Goal: Task Accomplishment & Management: Manage account settings

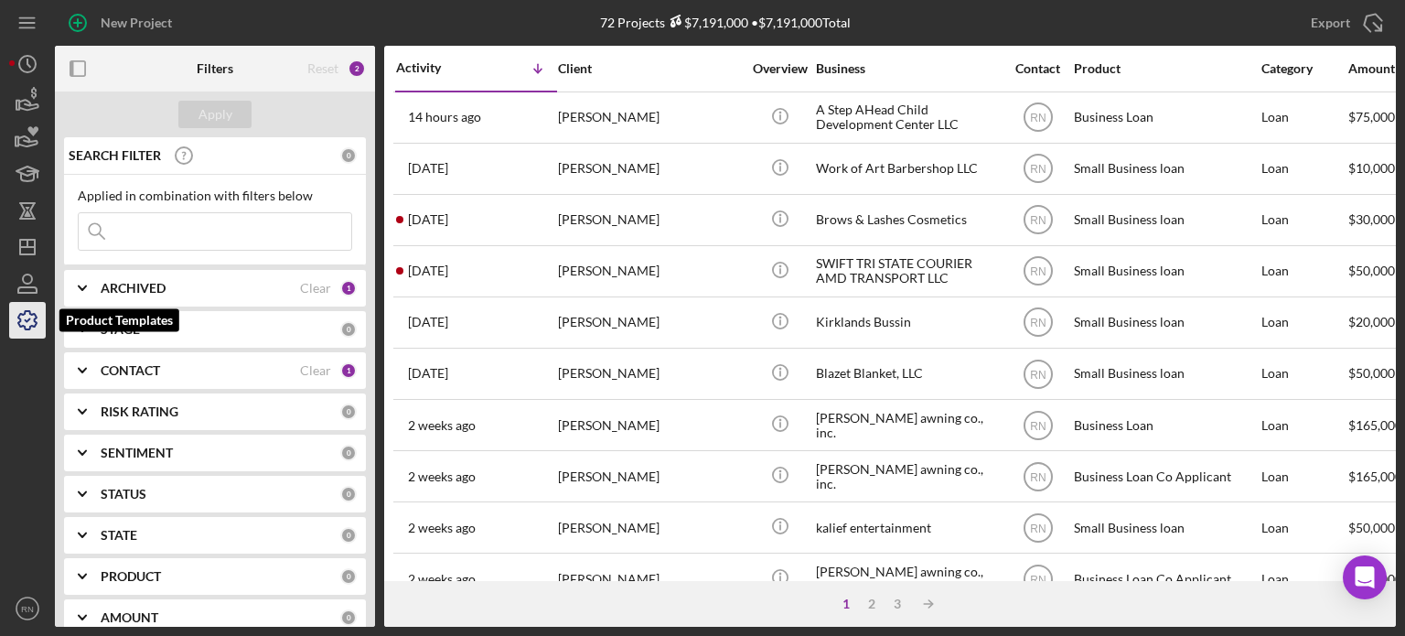
click at [22, 310] on icon "button" at bounding box center [28, 320] width 46 height 46
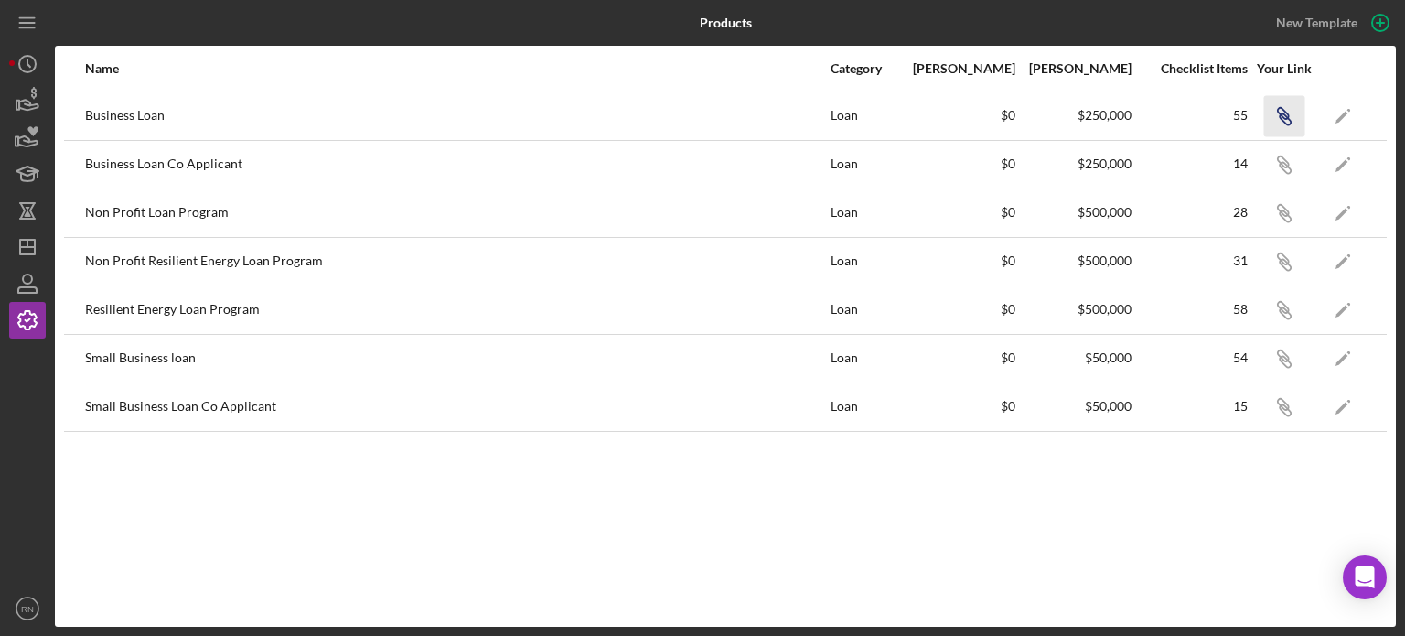
click at [1281, 112] on icon "Icon/Link" at bounding box center [1283, 115] width 41 height 41
click at [26, 240] on polygon "button" at bounding box center [27, 247] width 15 height 15
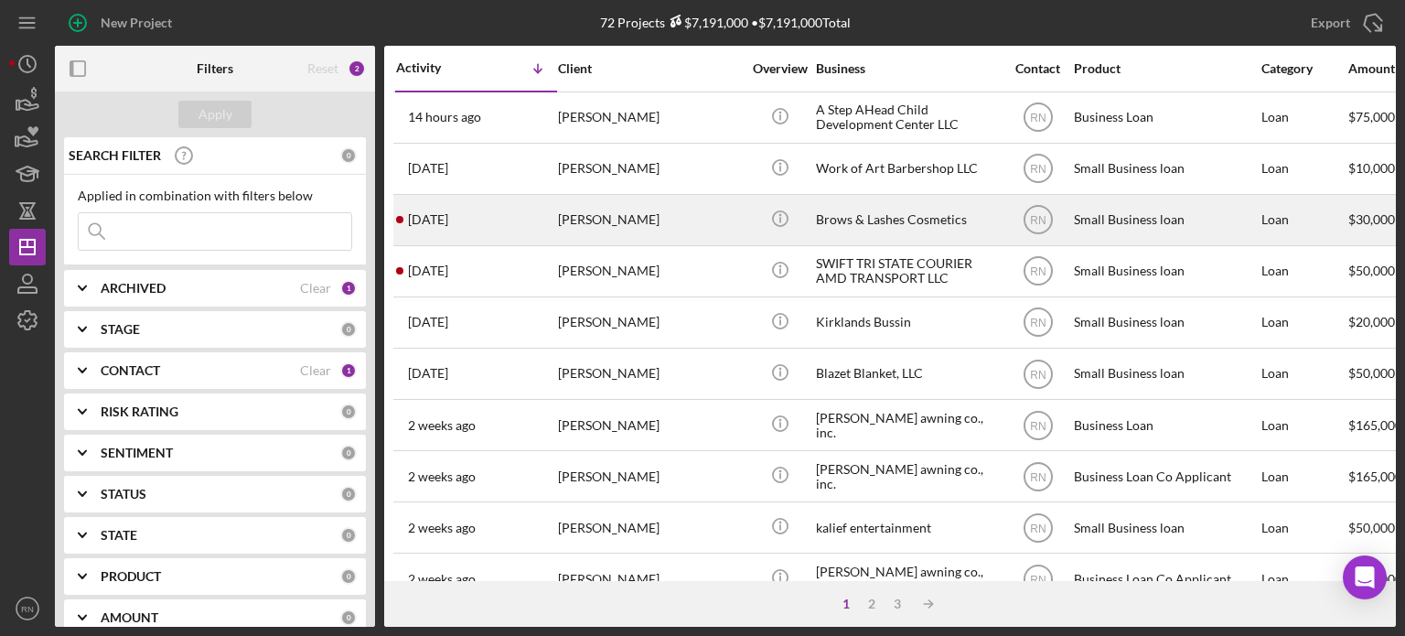
click at [612, 235] on div "[PERSON_NAME]" at bounding box center [649, 220] width 183 height 48
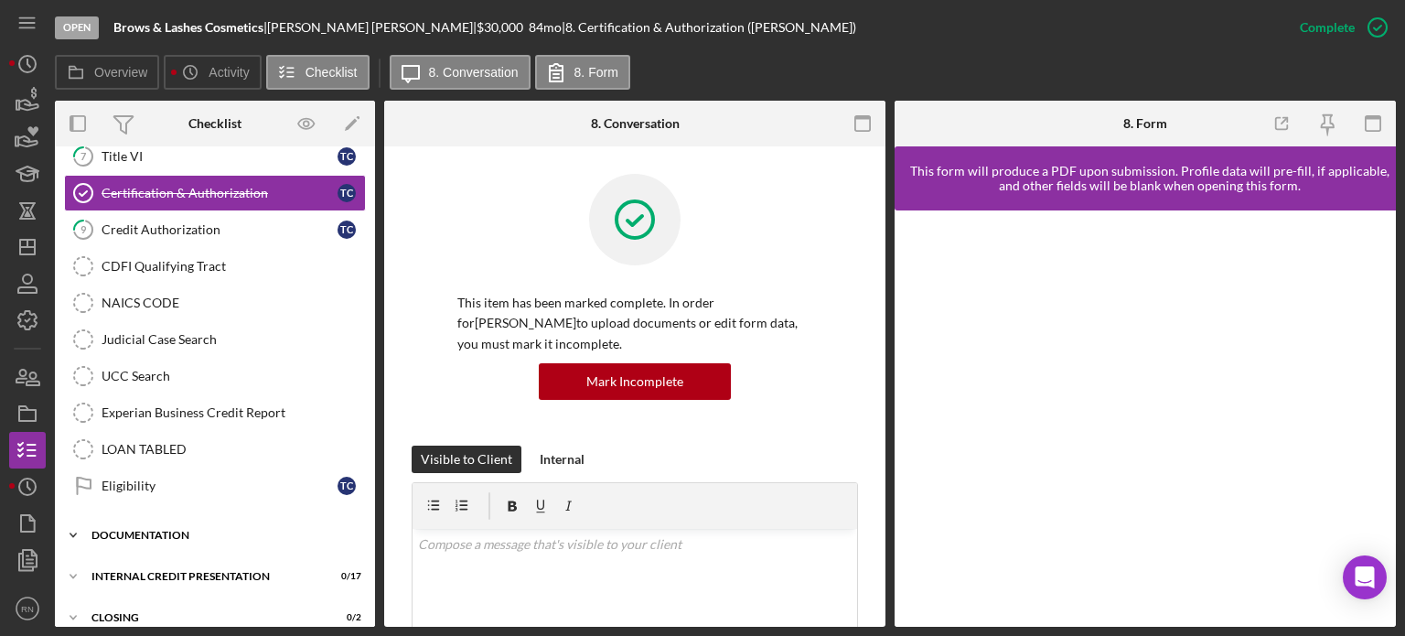
scroll to position [323, 0]
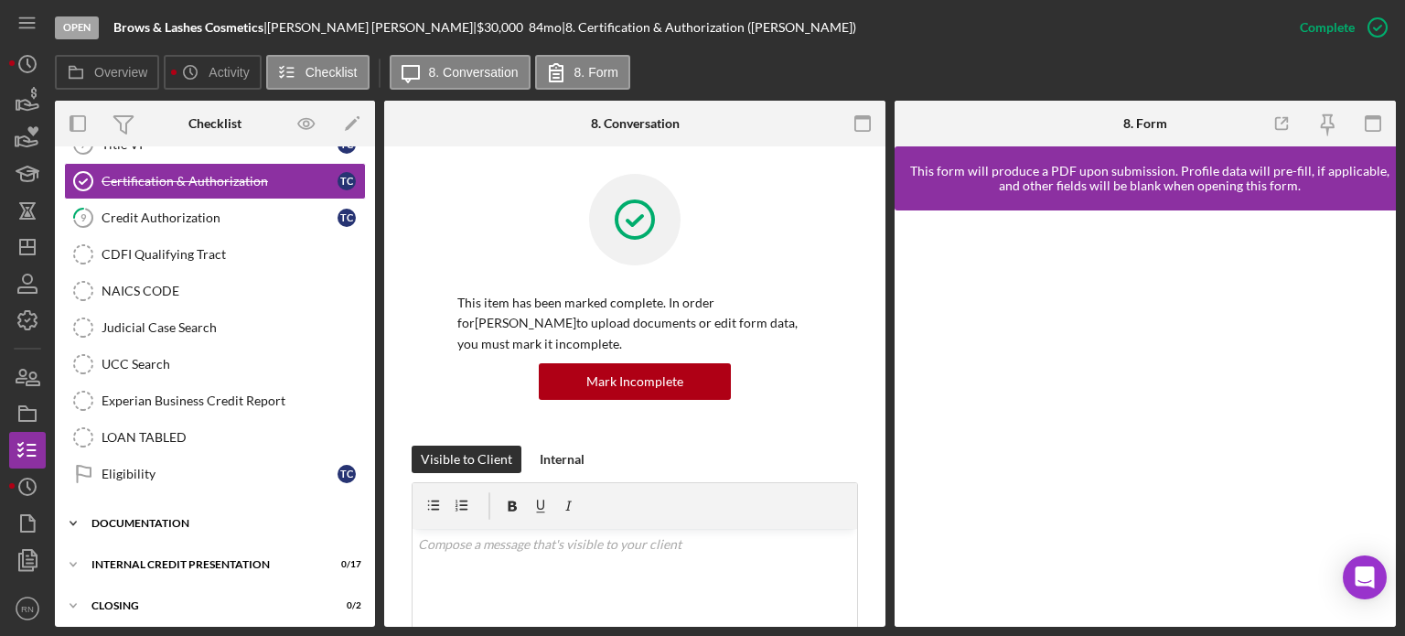
click at [186, 519] on div "Documentation" at bounding box center [221, 523] width 261 height 11
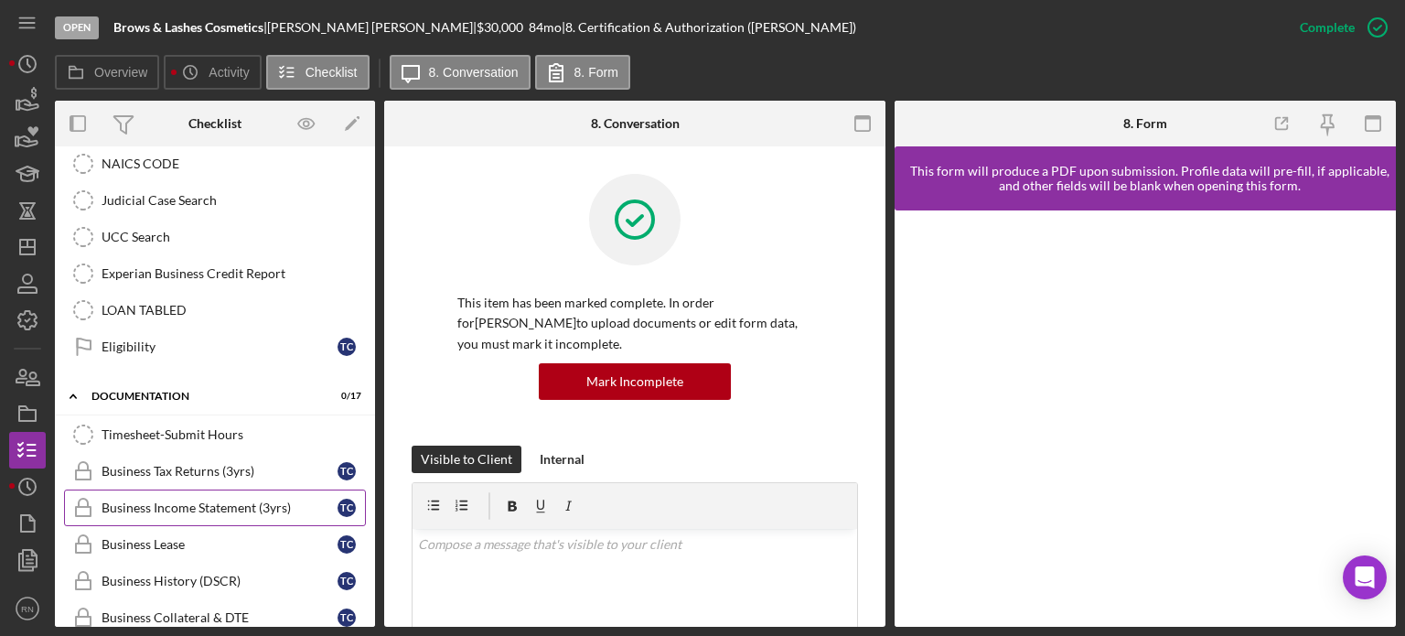
scroll to position [506, 0]
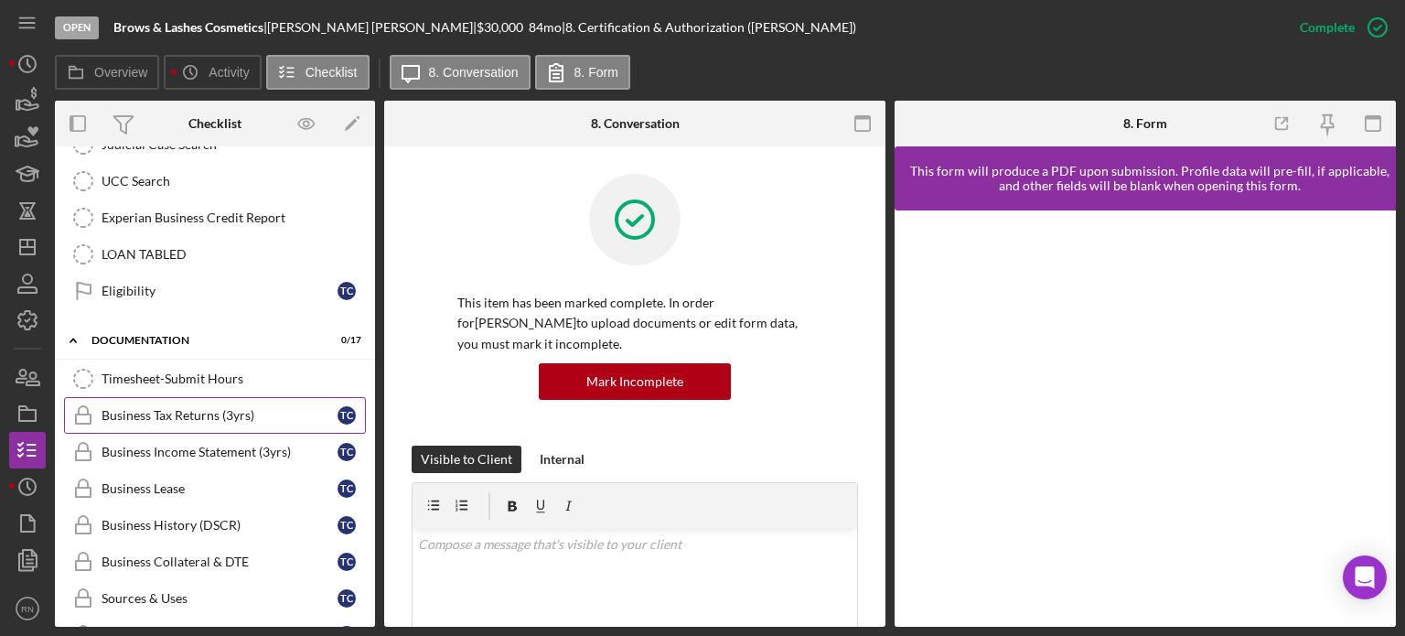
click at [246, 408] on div "Business Tax Returns (3yrs)" at bounding box center [220, 415] width 236 height 15
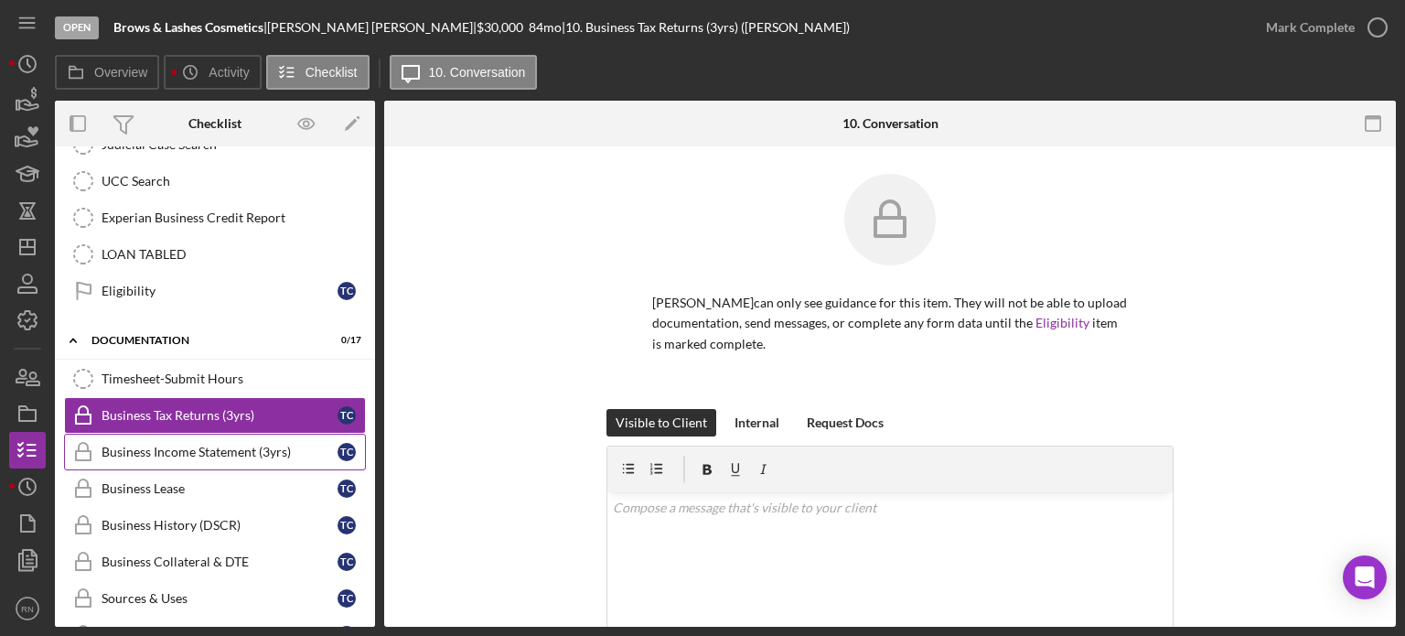
click at [194, 445] on div "Business Income Statement (3yrs)" at bounding box center [220, 452] width 236 height 15
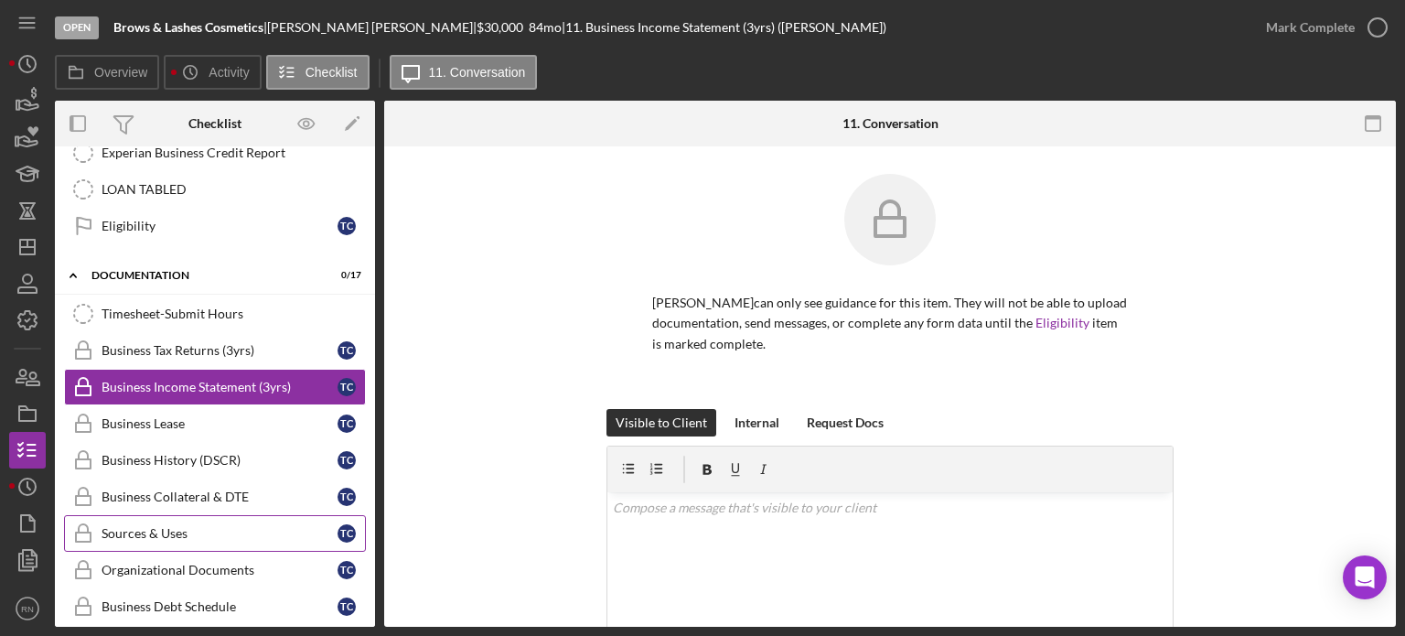
scroll to position [597, 0]
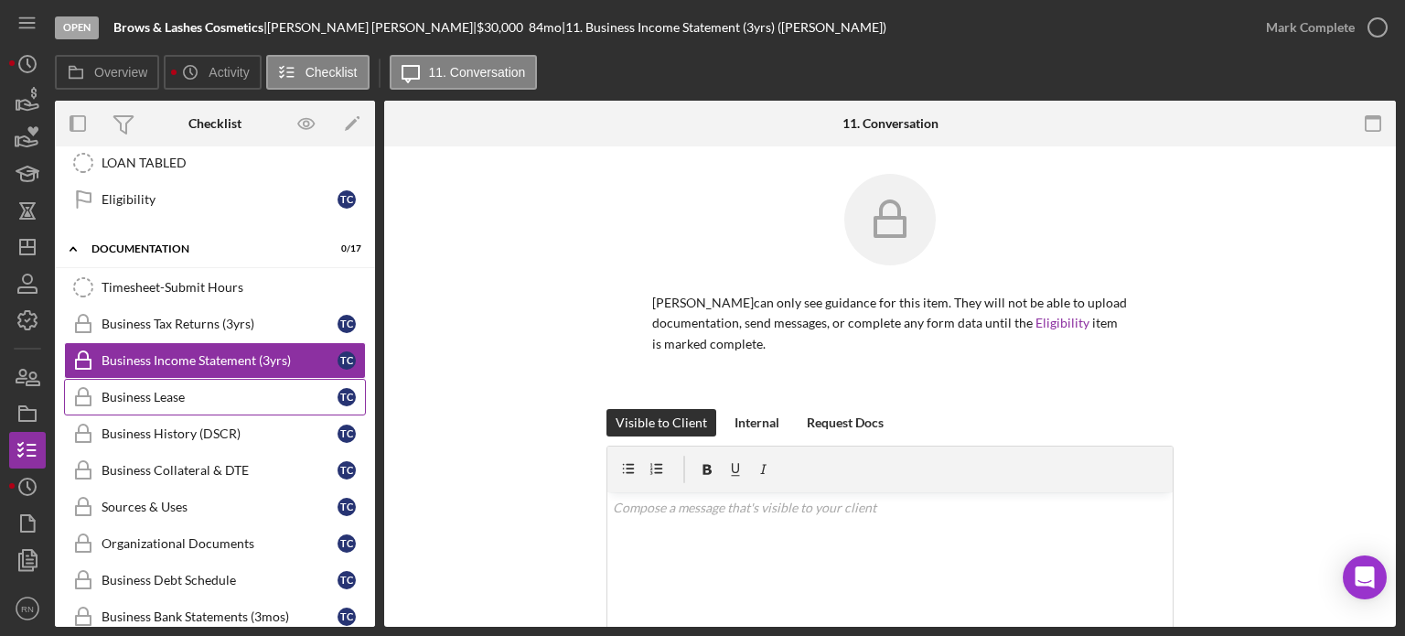
click at [179, 390] on div "Business Lease" at bounding box center [220, 397] width 236 height 15
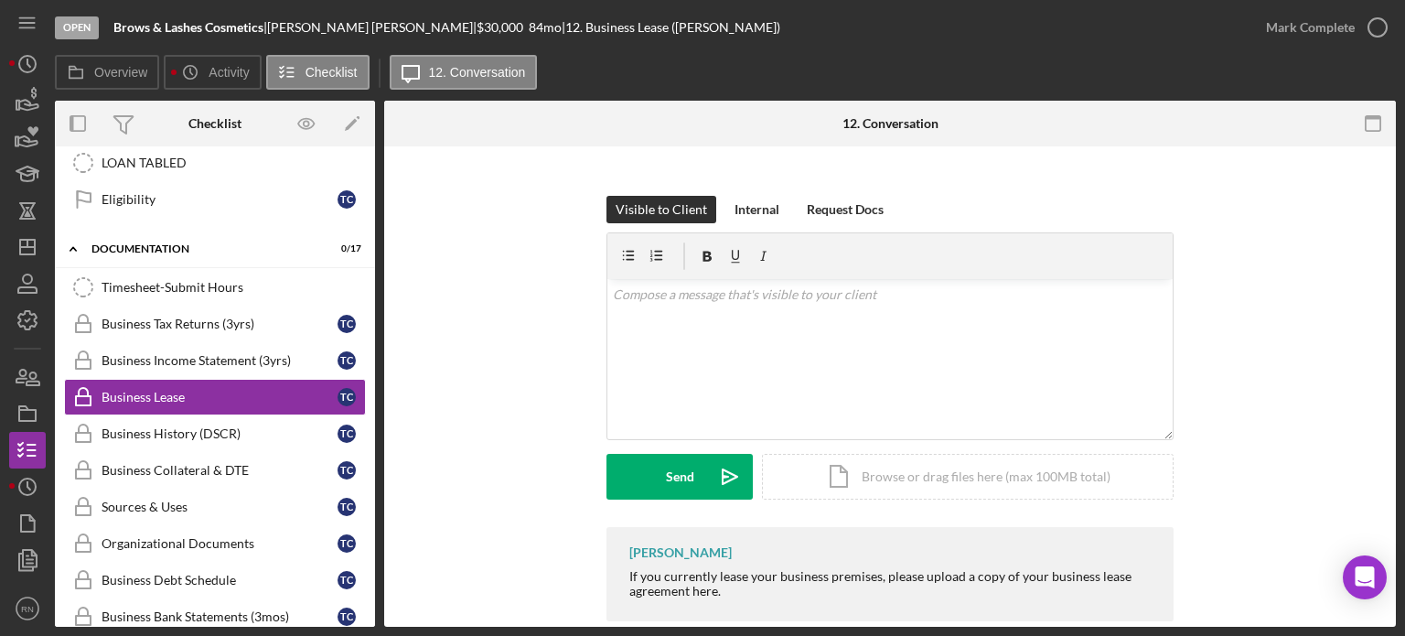
scroll to position [243, 0]
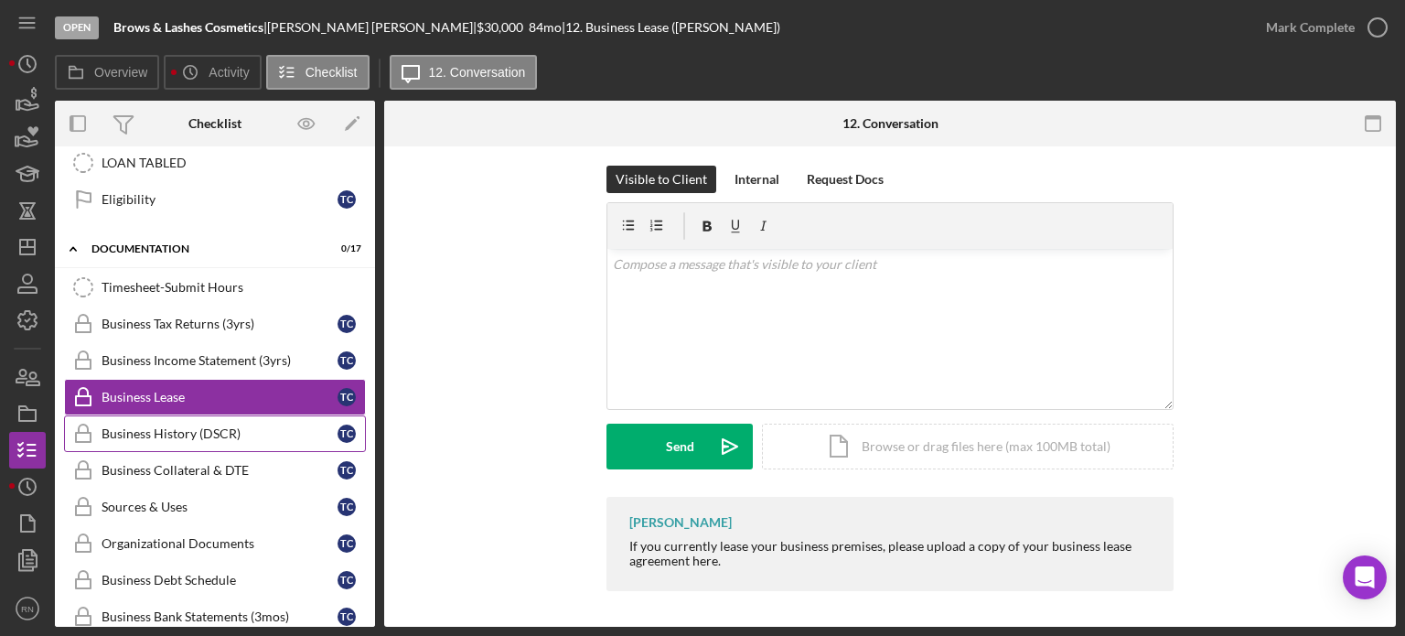
click at [244, 428] on div "Business History (DSCR)" at bounding box center [220, 433] width 236 height 15
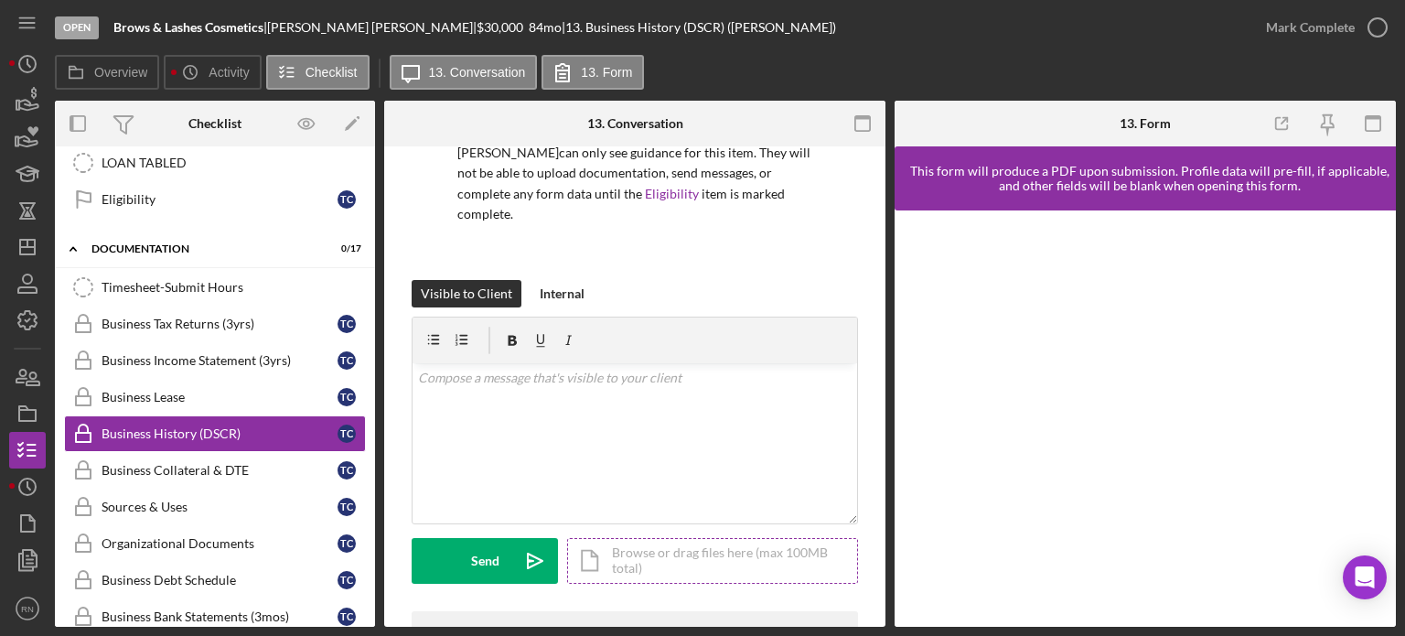
scroll to position [183, 0]
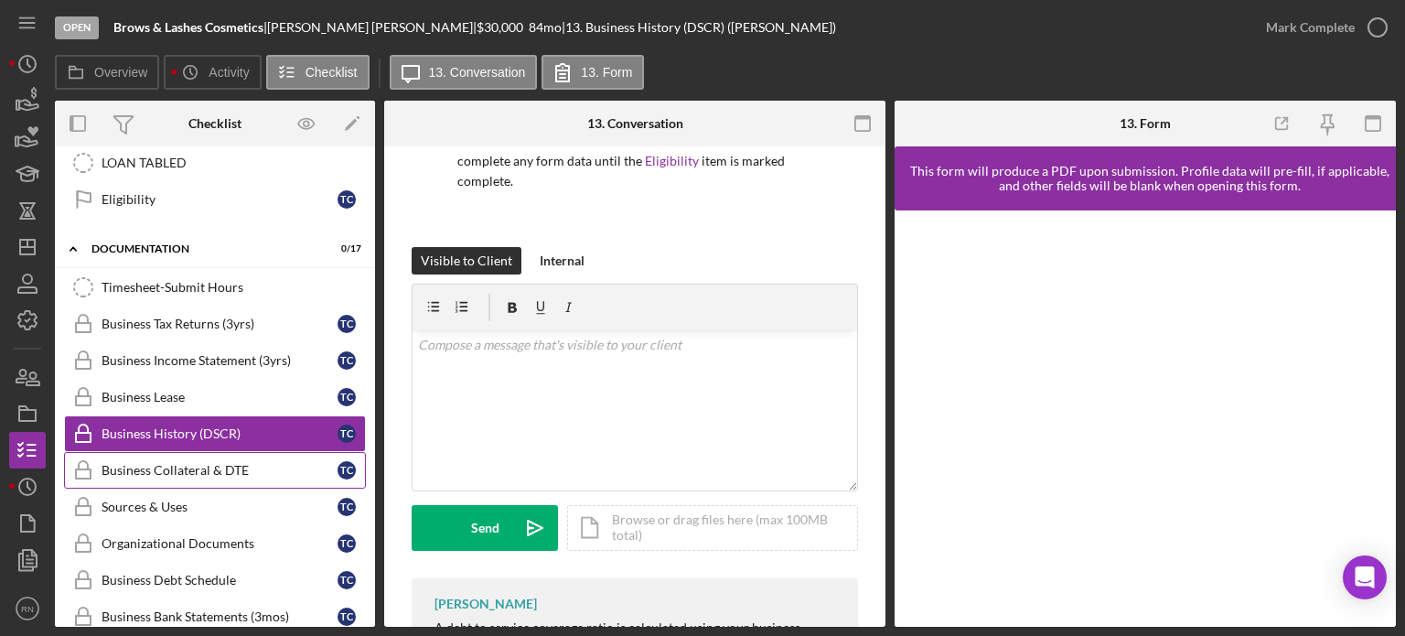
click at [157, 463] on div "Business Collateral & DTE" at bounding box center [220, 470] width 236 height 15
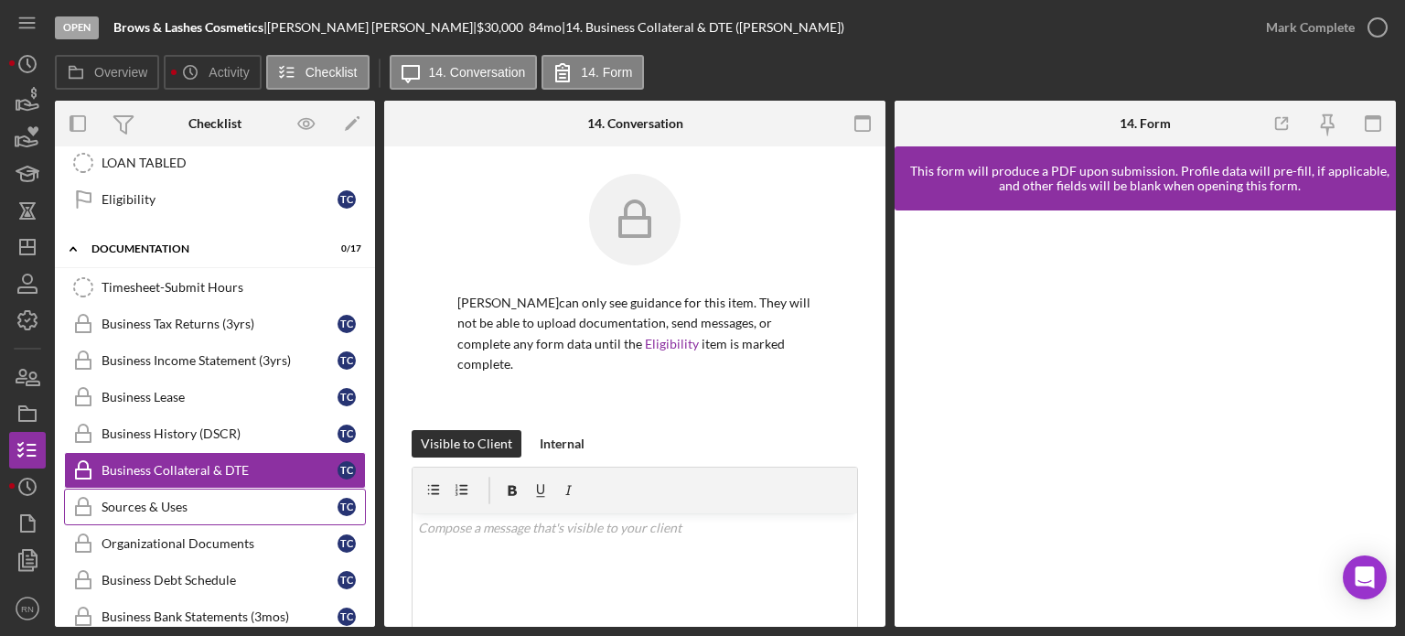
click at [162, 499] on div "Sources & Uses" at bounding box center [220, 506] width 236 height 15
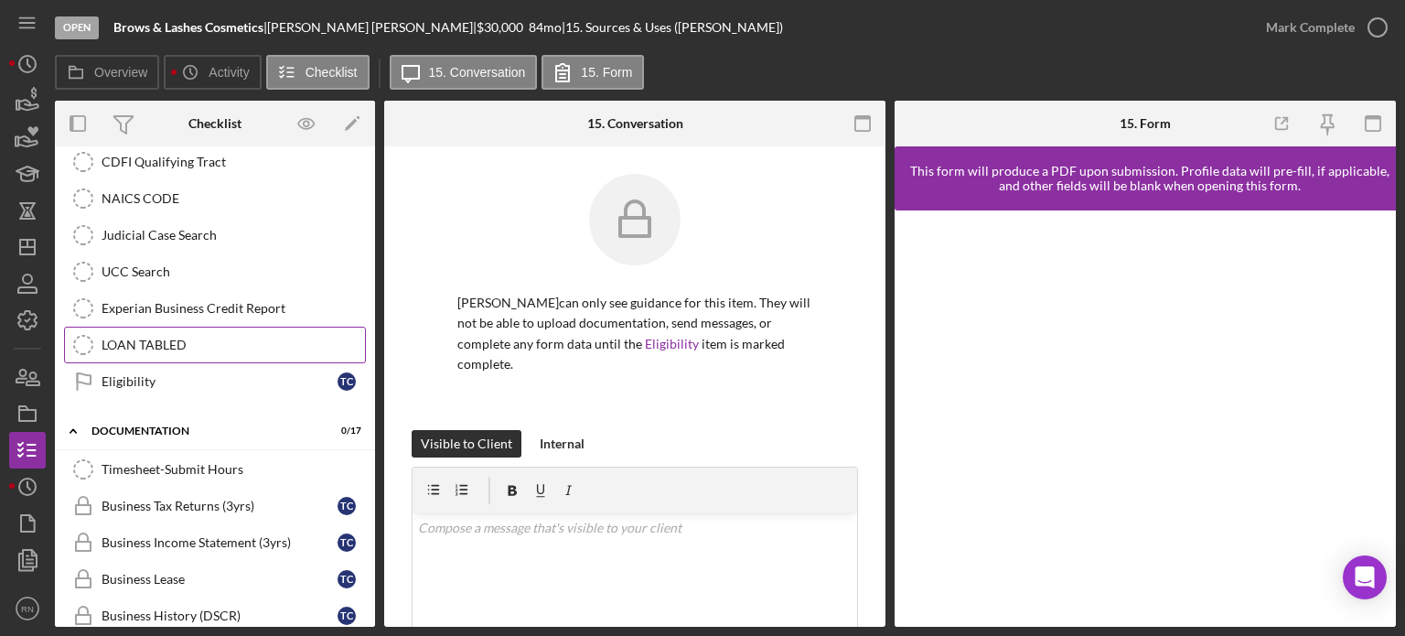
scroll to position [414, 0]
click at [241, 377] on div "Eligibility" at bounding box center [220, 382] width 236 height 15
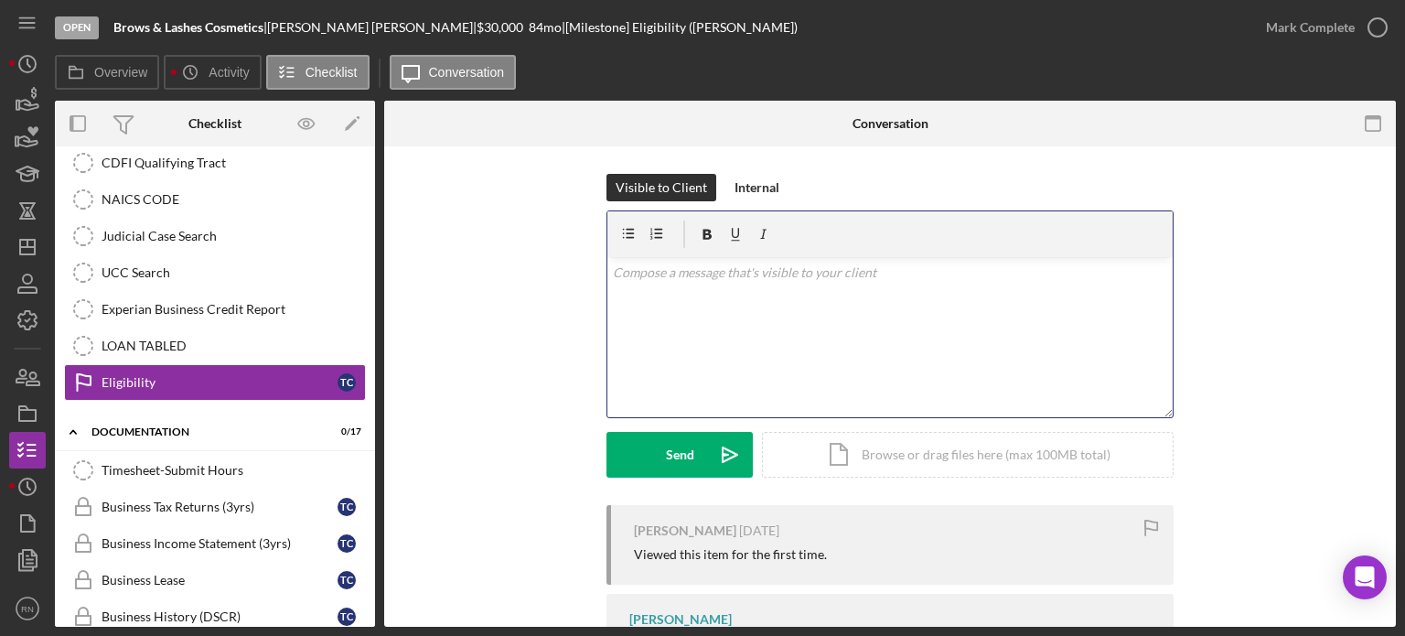
click at [710, 286] on div "v Color teal Color pink Remove color Add row above Add row below Add column bef…" at bounding box center [889, 337] width 565 height 160
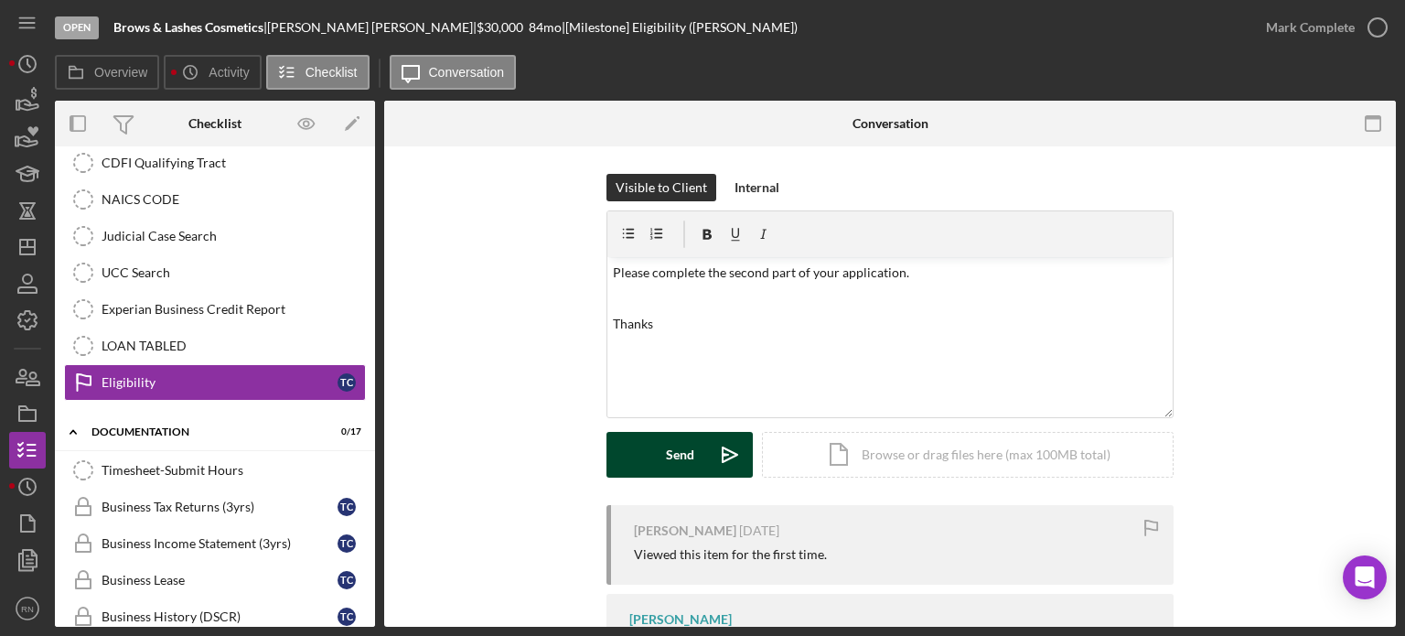
click at [666, 447] on div "Send" at bounding box center [680, 455] width 28 height 46
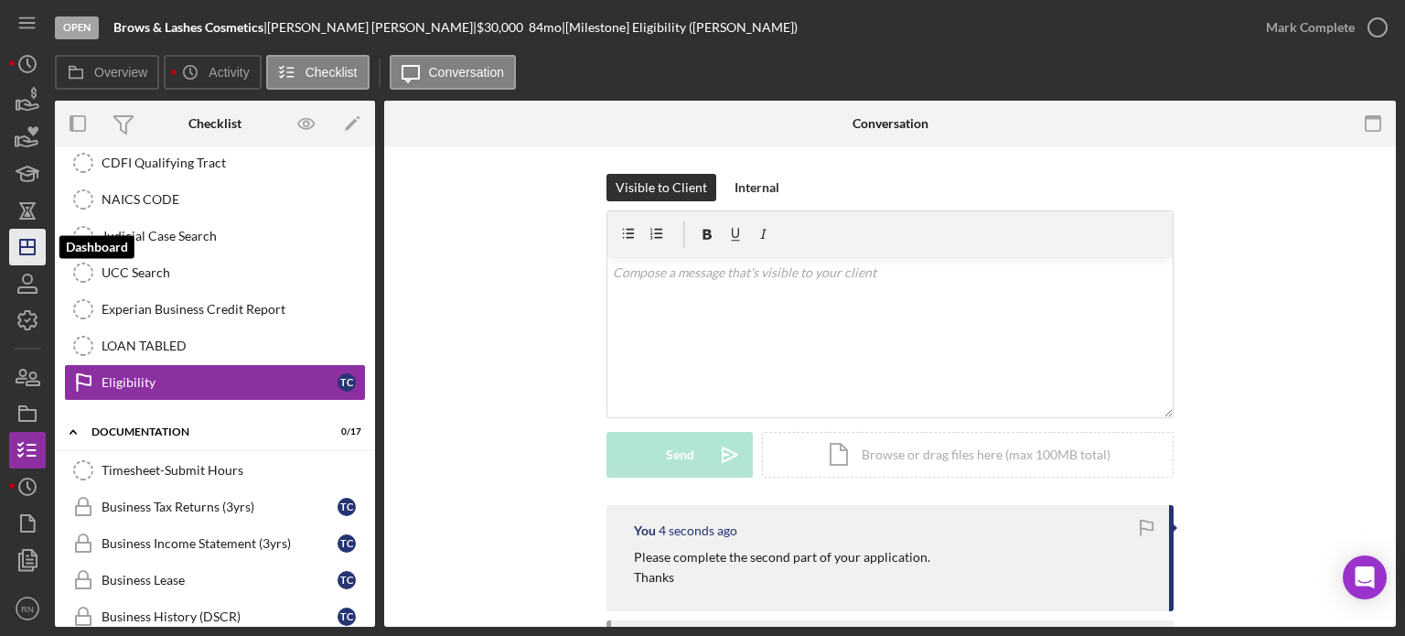
click at [23, 254] on polygon "button" at bounding box center [27, 247] width 15 height 15
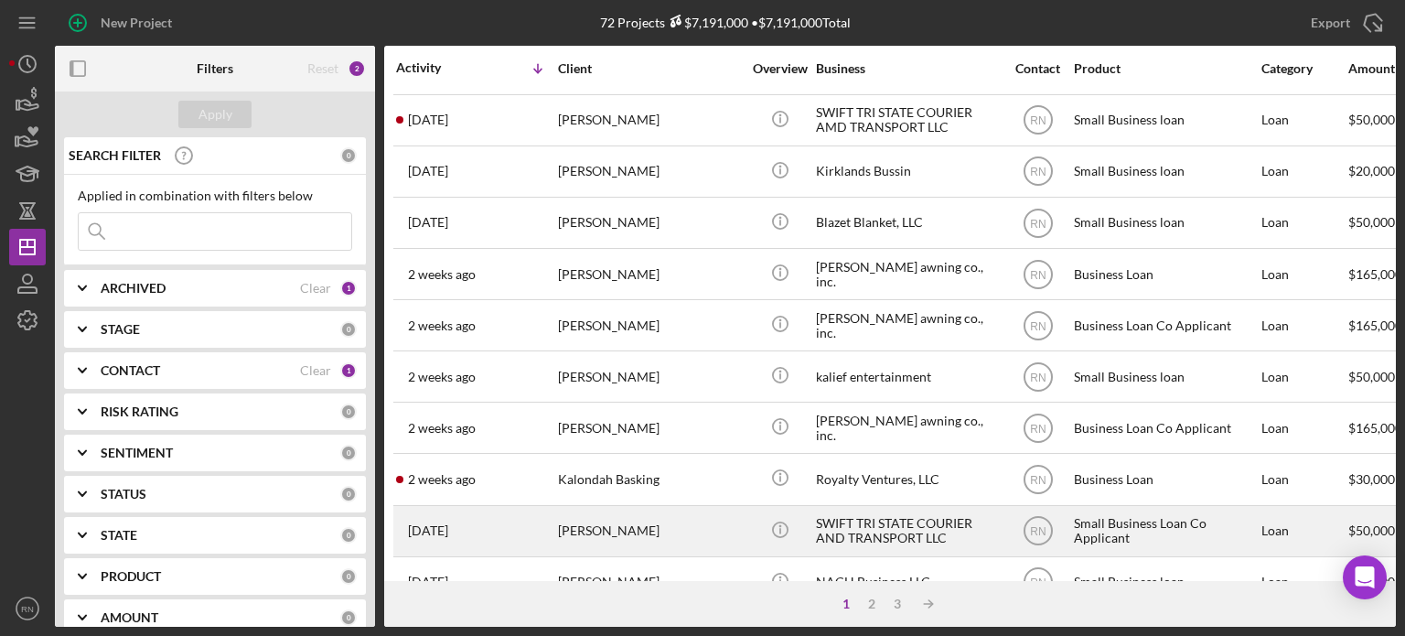
scroll to position [183, 0]
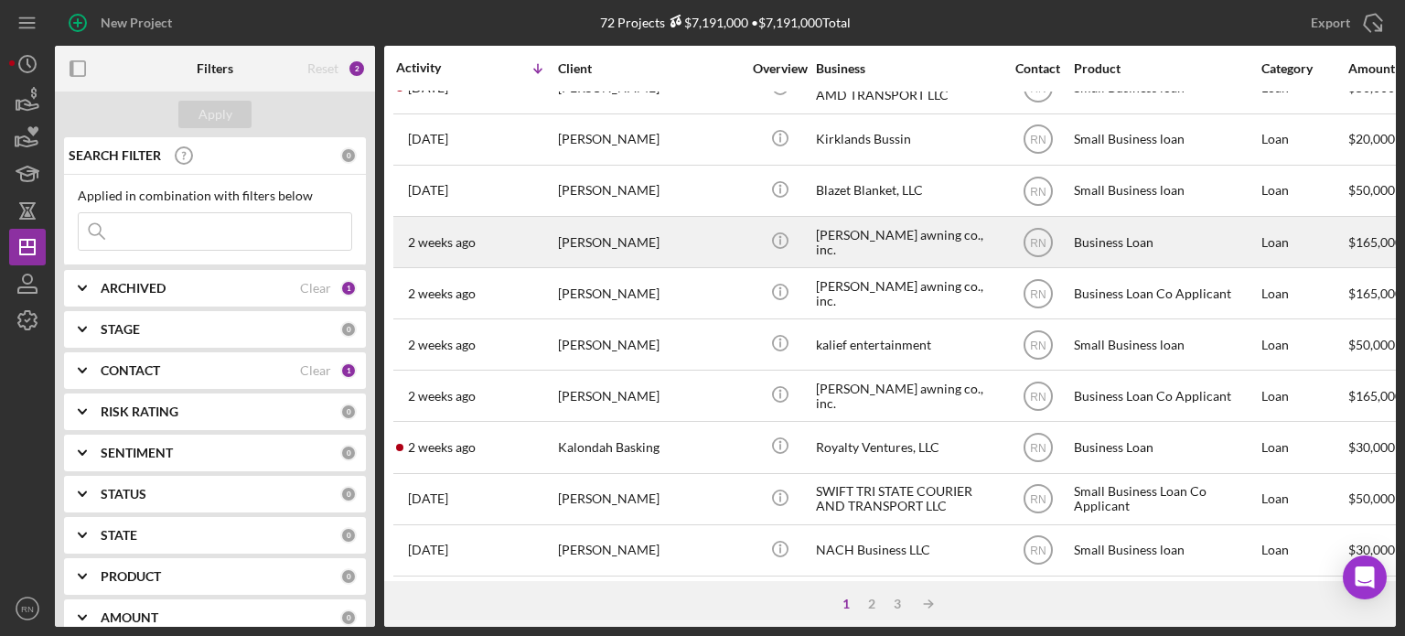
click at [842, 241] on div "[PERSON_NAME] awning co., inc." at bounding box center [907, 242] width 183 height 48
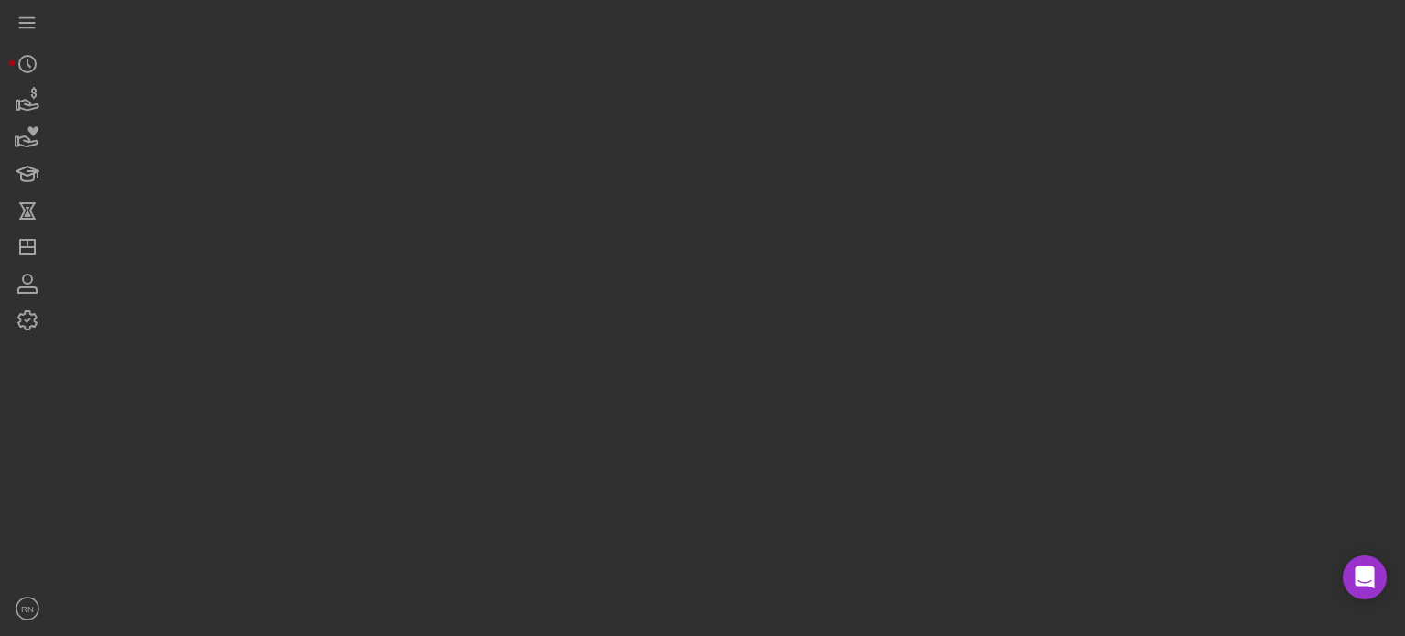
click at [843, 241] on div at bounding box center [725, 313] width 1341 height 627
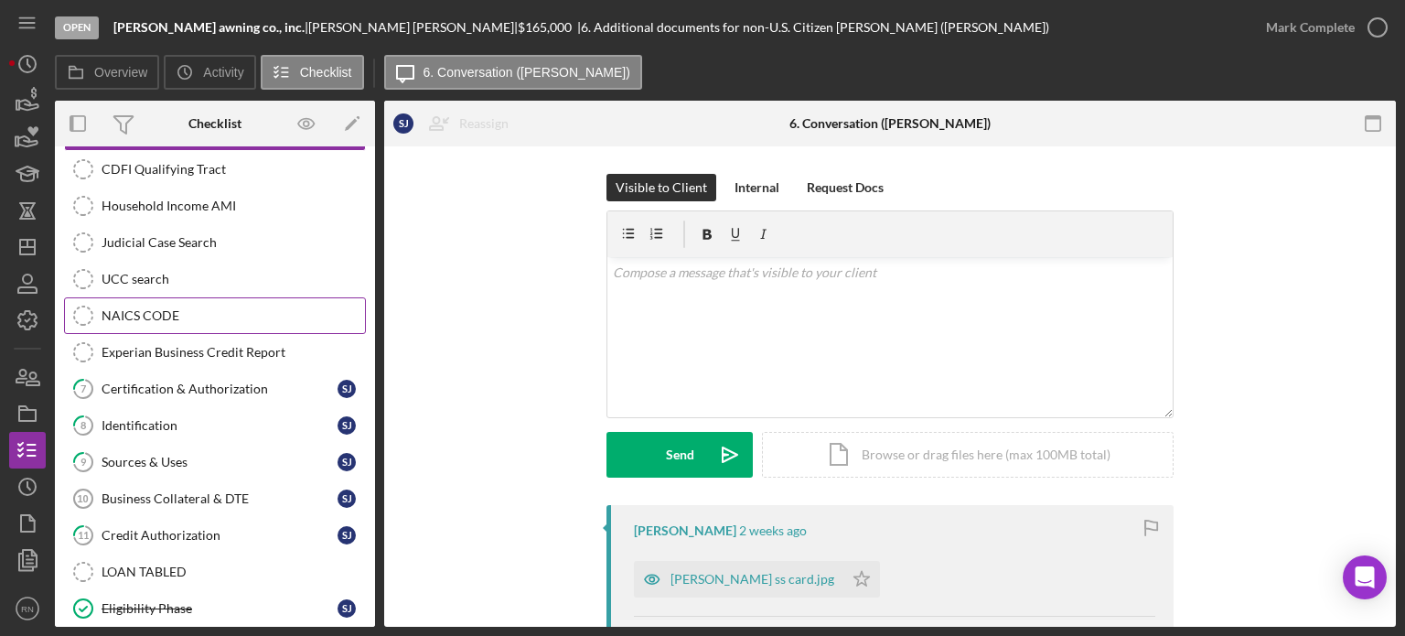
scroll to position [430, 0]
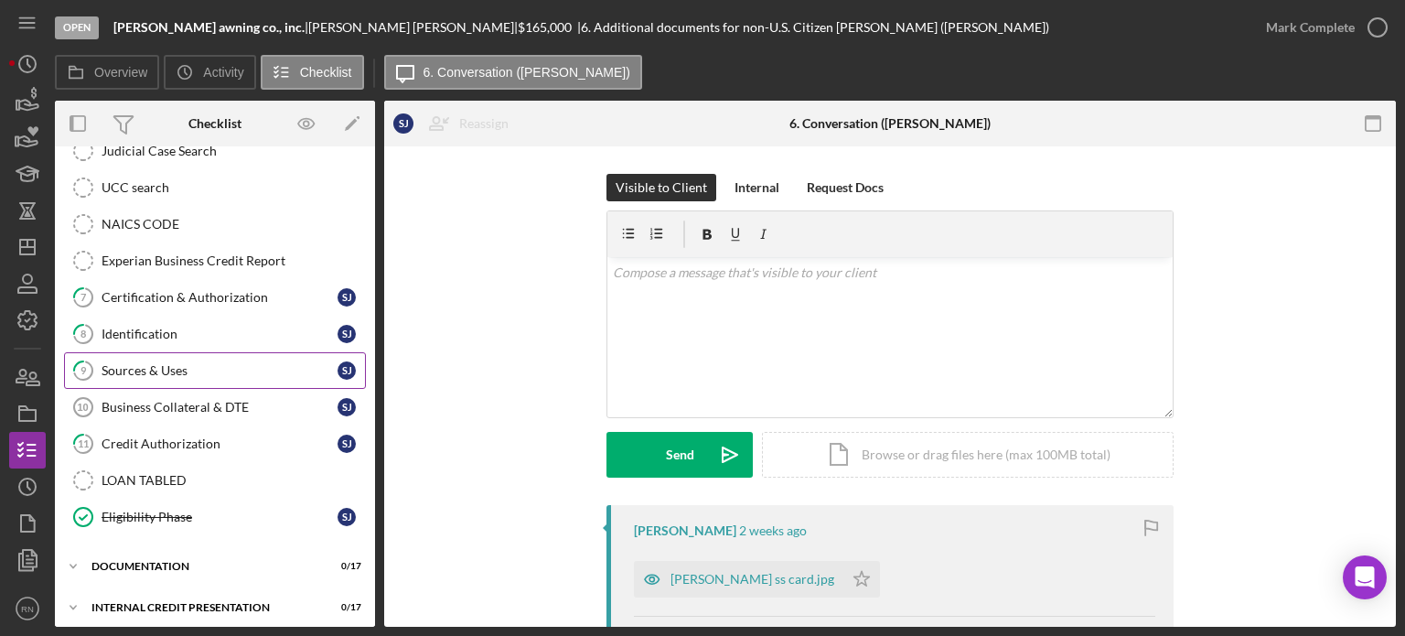
click at [205, 369] on div "Sources & Uses" at bounding box center [220, 370] width 236 height 15
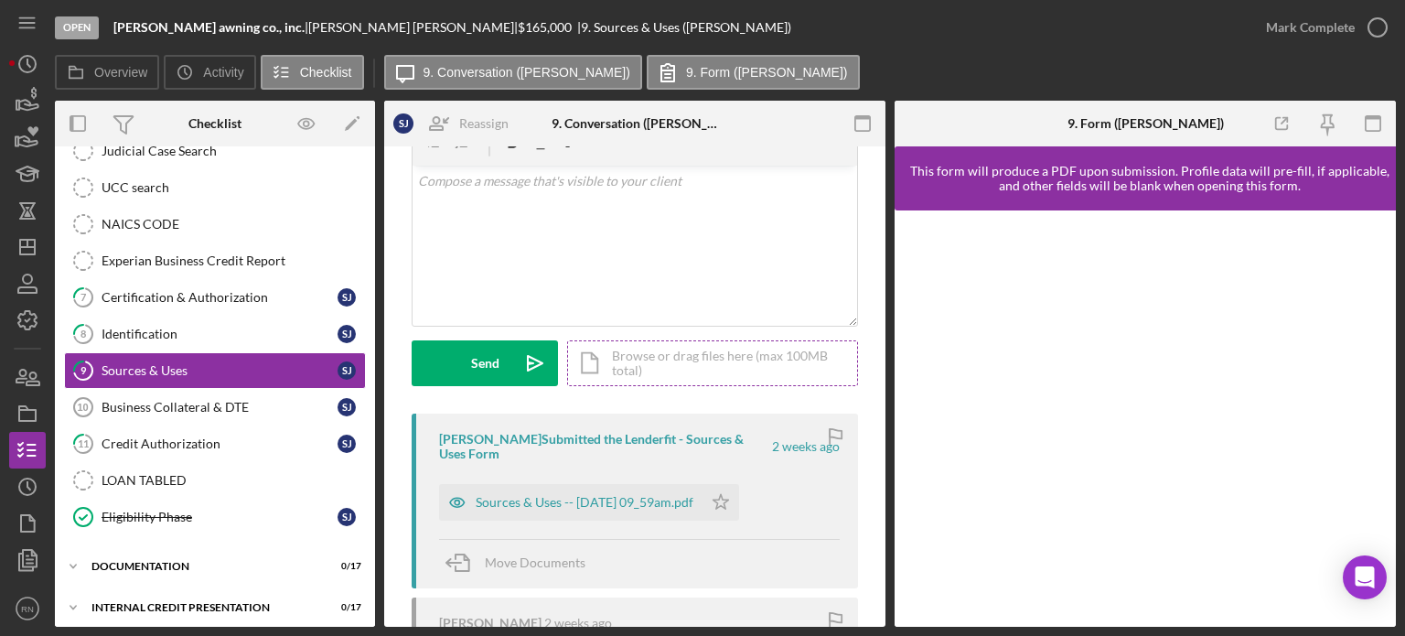
scroll to position [183, 0]
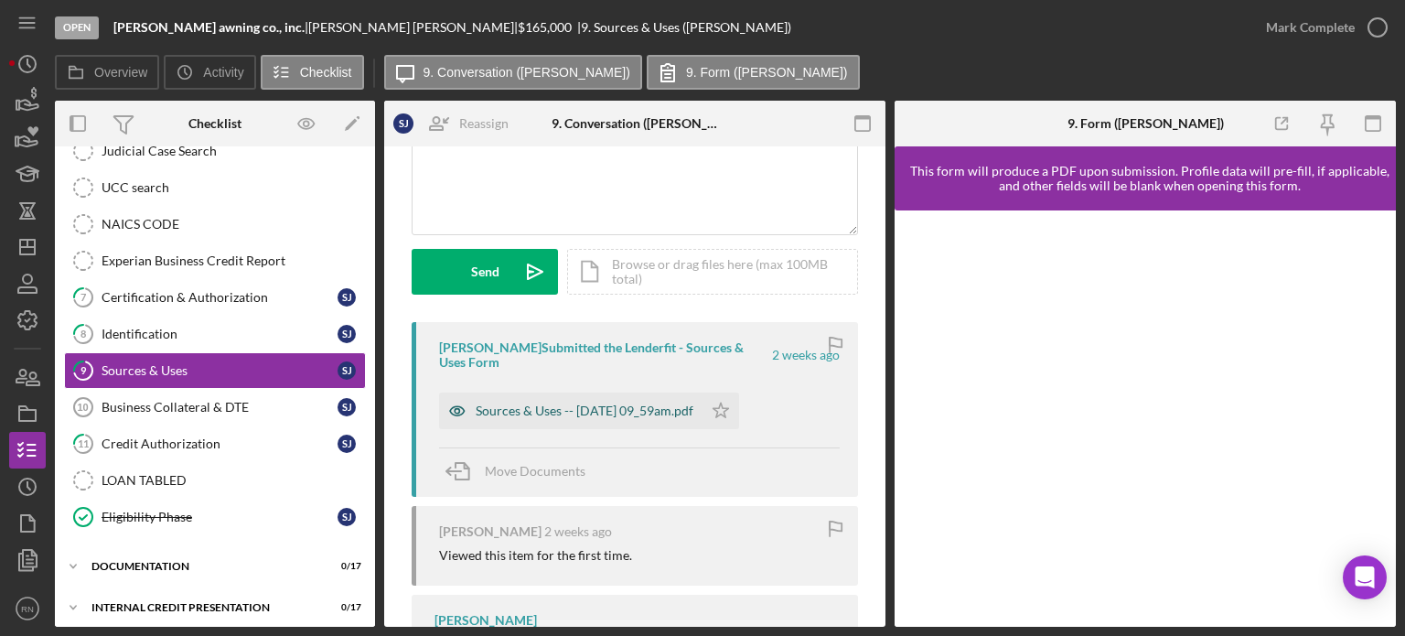
click at [586, 398] on div "Sources & Uses -- [DATE] 09_59am.pdf" at bounding box center [570, 410] width 263 height 37
click at [586, 403] on div "Sources & Uses -- [DATE] 09_59am.pdf" at bounding box center [585, 410] width 218 height 15
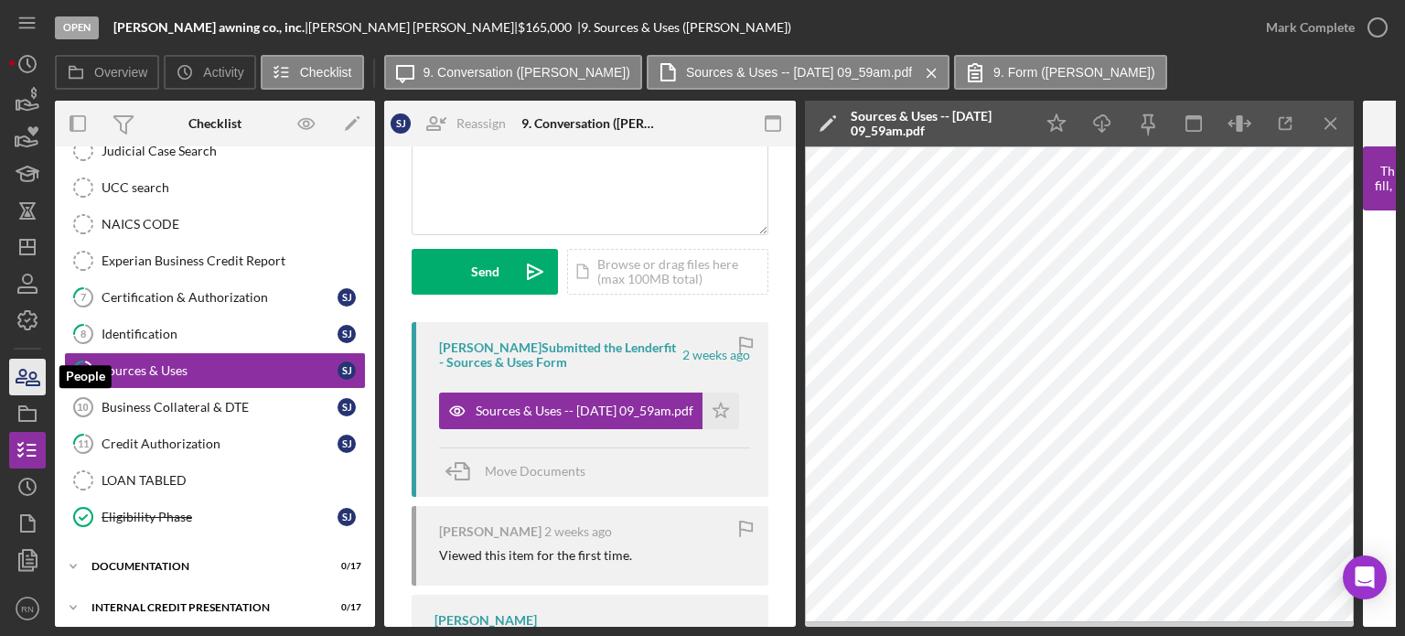
click at [20, 361] on icon "button" at bounding box center [28, 377] width 46 height 46
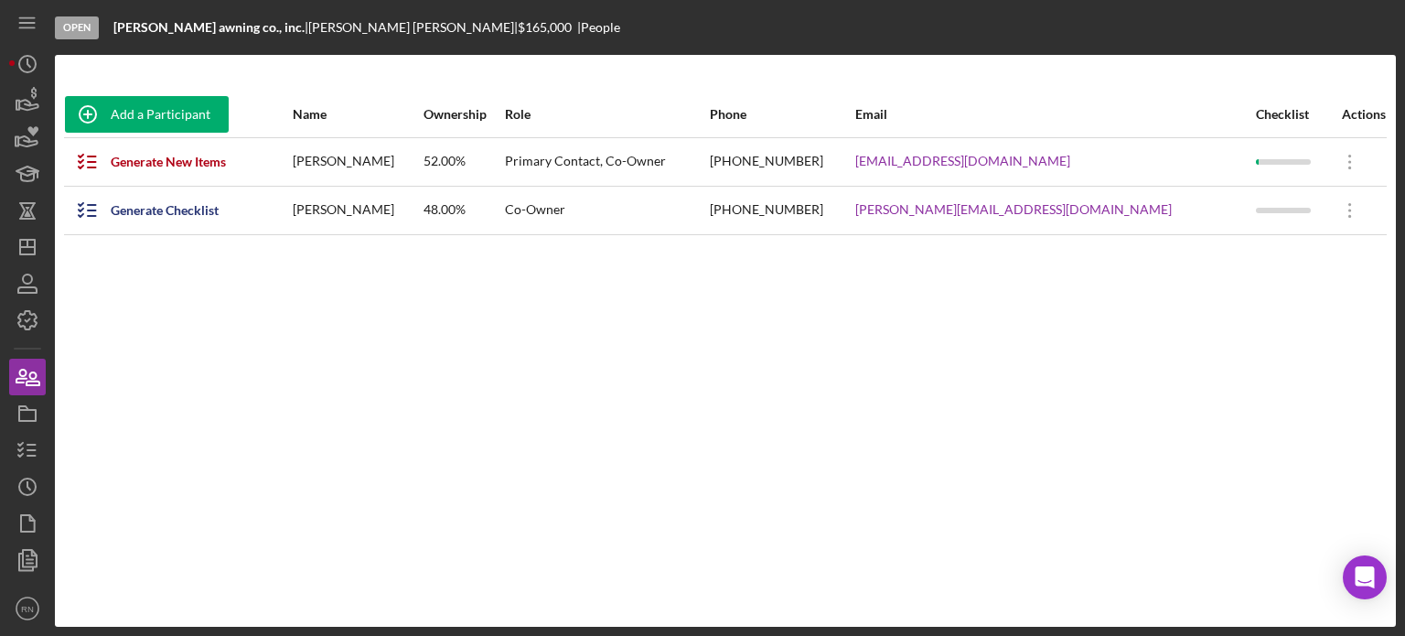
click at [18, 355] on div "Icon/History Activity Loans Grants Educational Long-Term Icon/Dashboard Dashboa…" at bounding box center [27, 336] width 37 height 581
click at [34, 247] on line "button" at bounding box center [27, 247] width 15 height 0
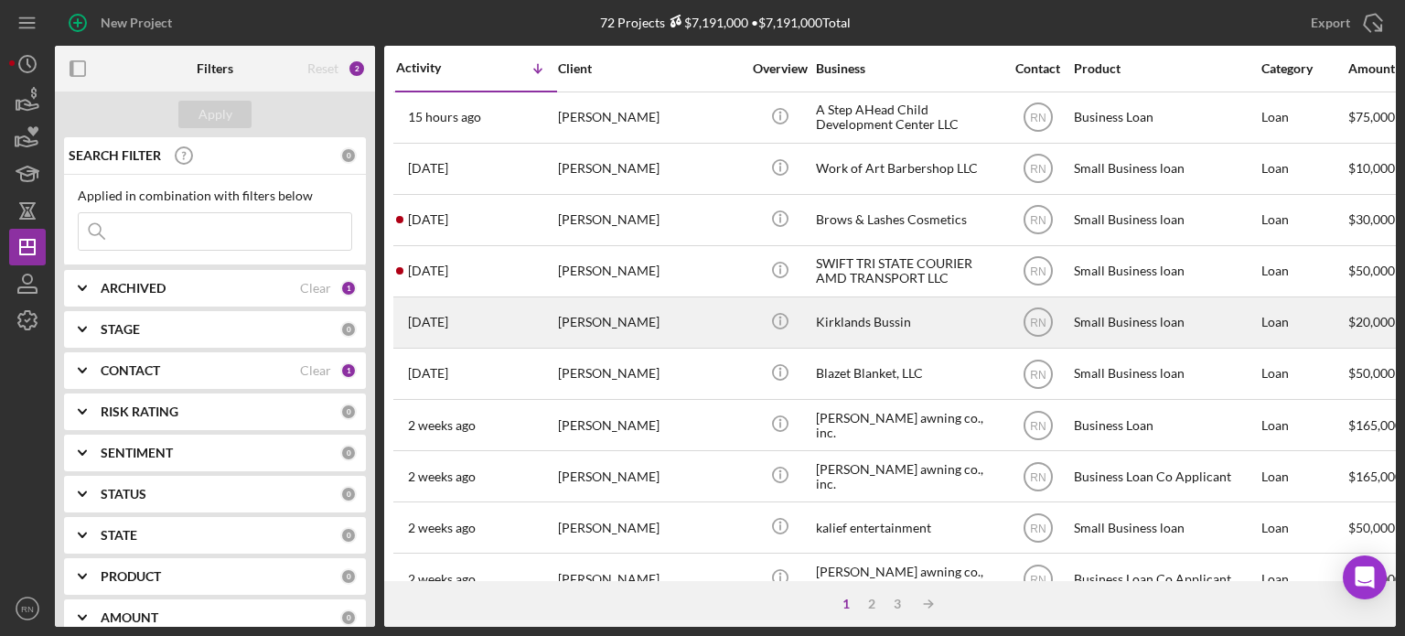
click at [649, 343] on div "[PERSON_NAME]" at bounding box center [649, 322] width 183 height 48
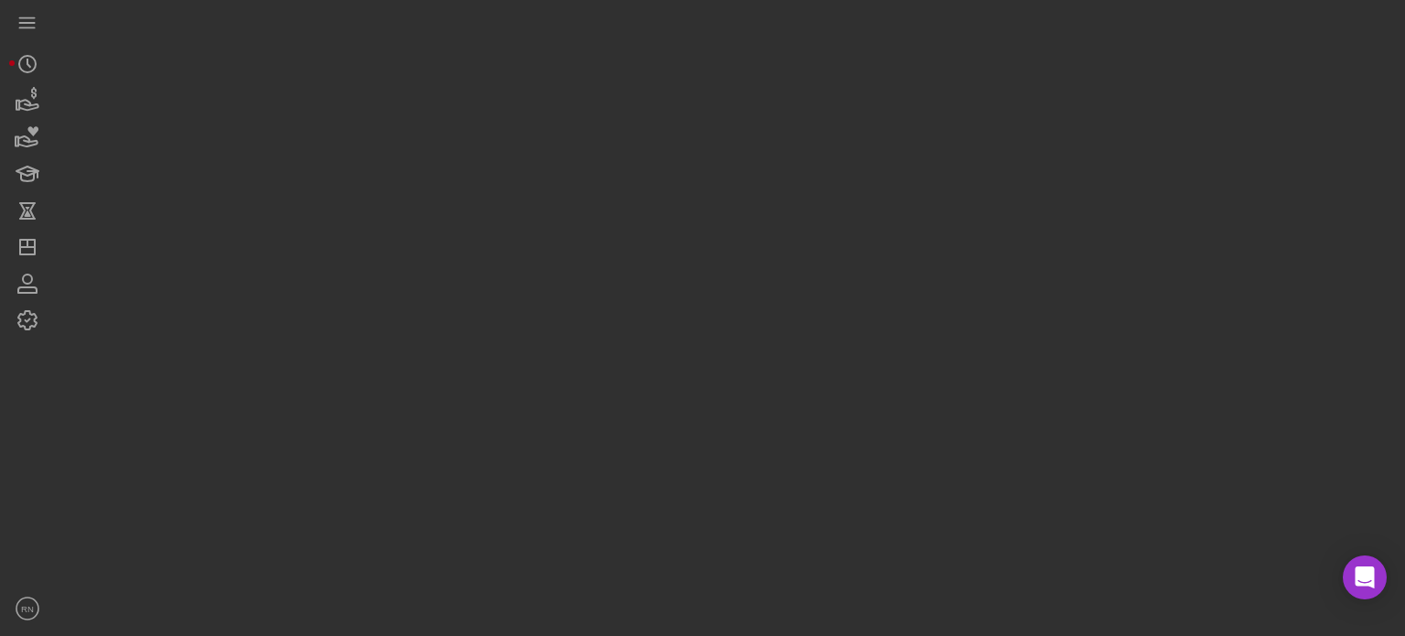
click at [649, 343] on div at bounding box center [725, 313] width 1341 height 627
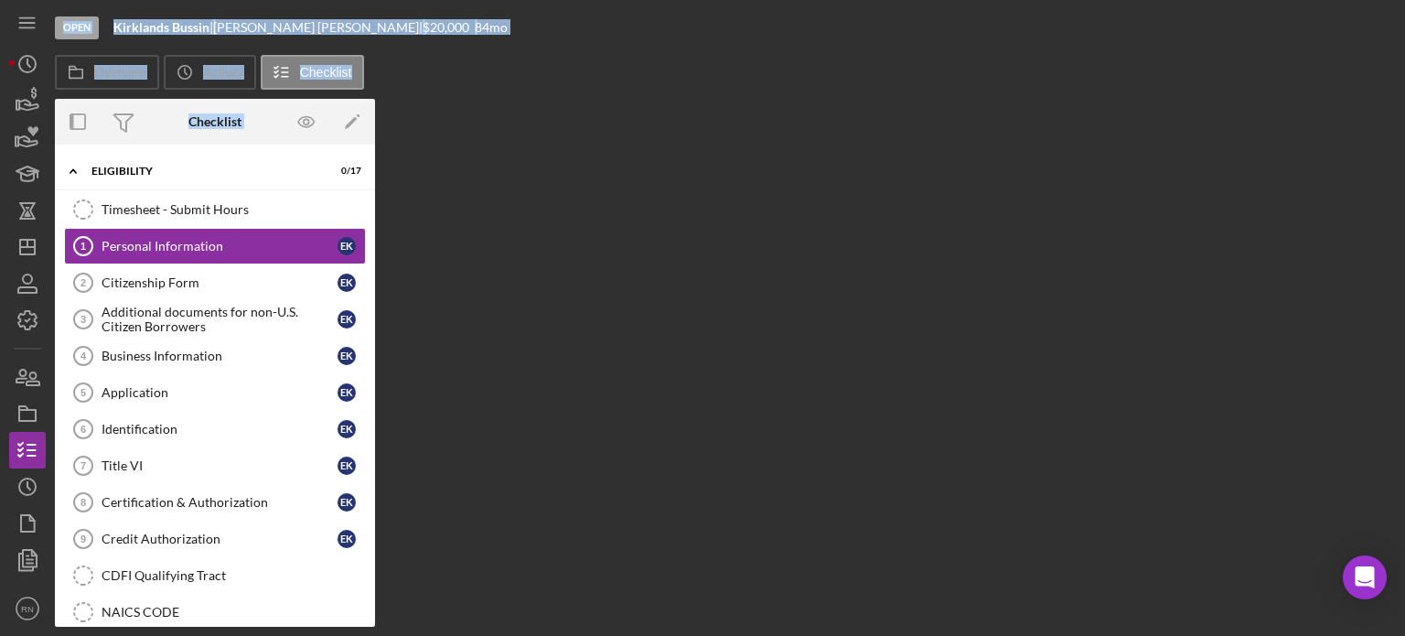
click at [649, 343] on div "Overview Internal Workflow Stage Open Icon/Dropdown Arrow Archive (can unarchiv…" at bounding box center [725, 363] width 1341 height 528
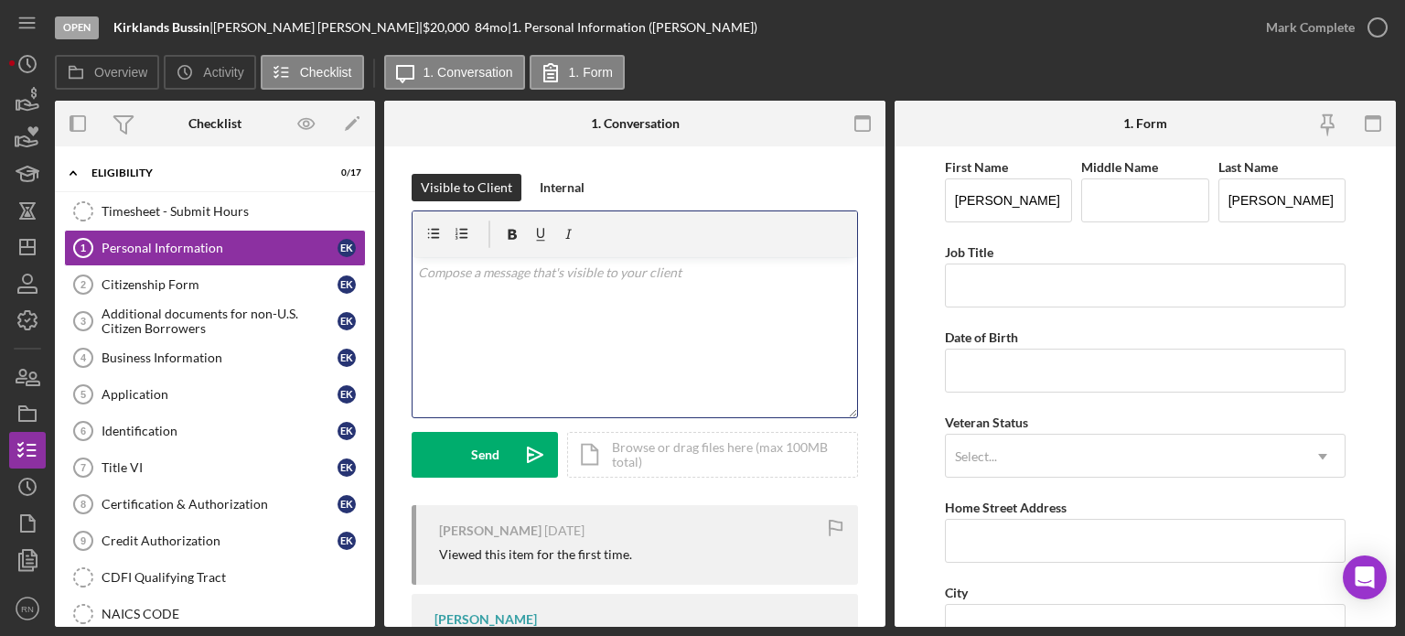
click at [659, 336] on div "v Color teal Color pink Remove color Add row above Add row below Add column bef…" at bounding box center [635, 337] width 445 height 160
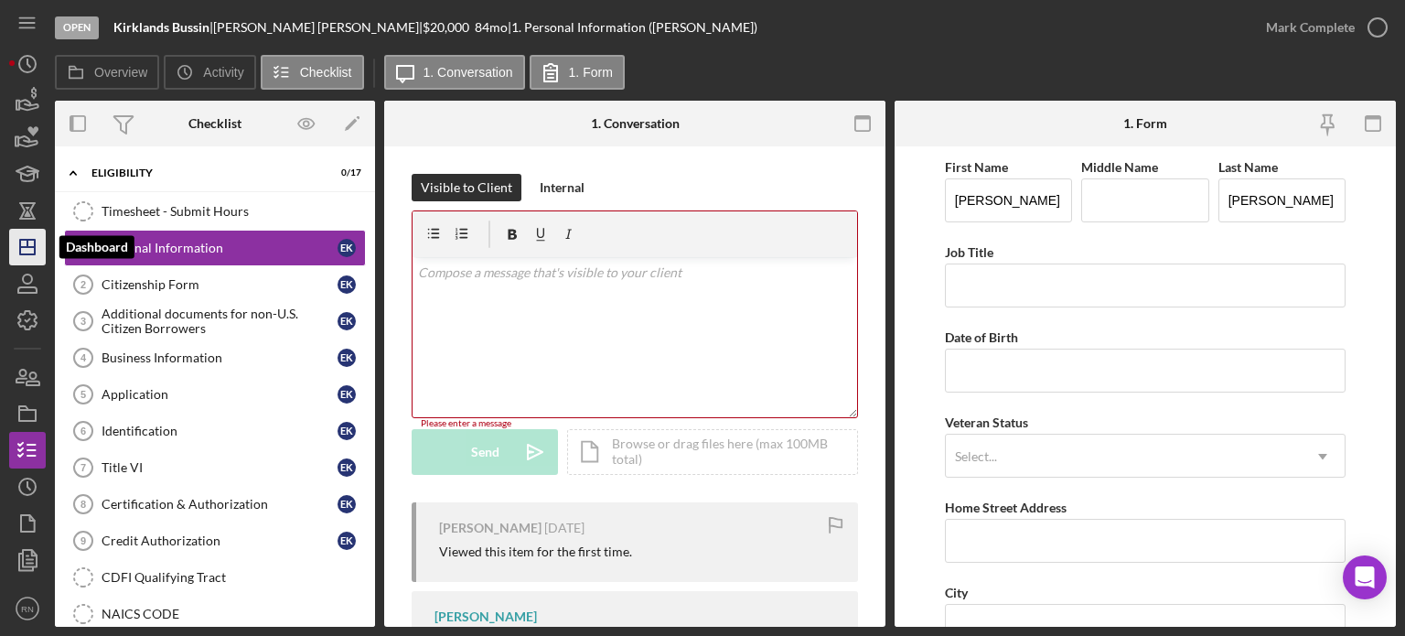
click at [24, 249] on icon "Icon/Dashboard" at bounding box center [28, 247] width 46 height 46
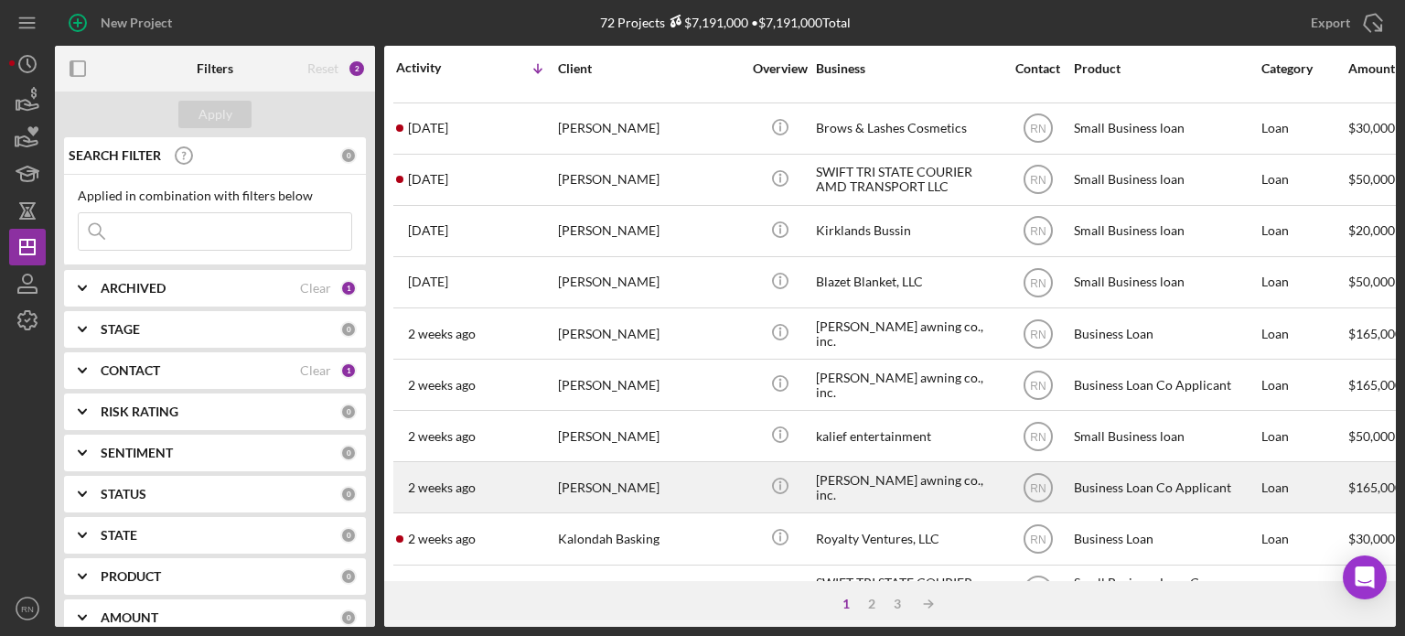
scroll to position [183, 0]
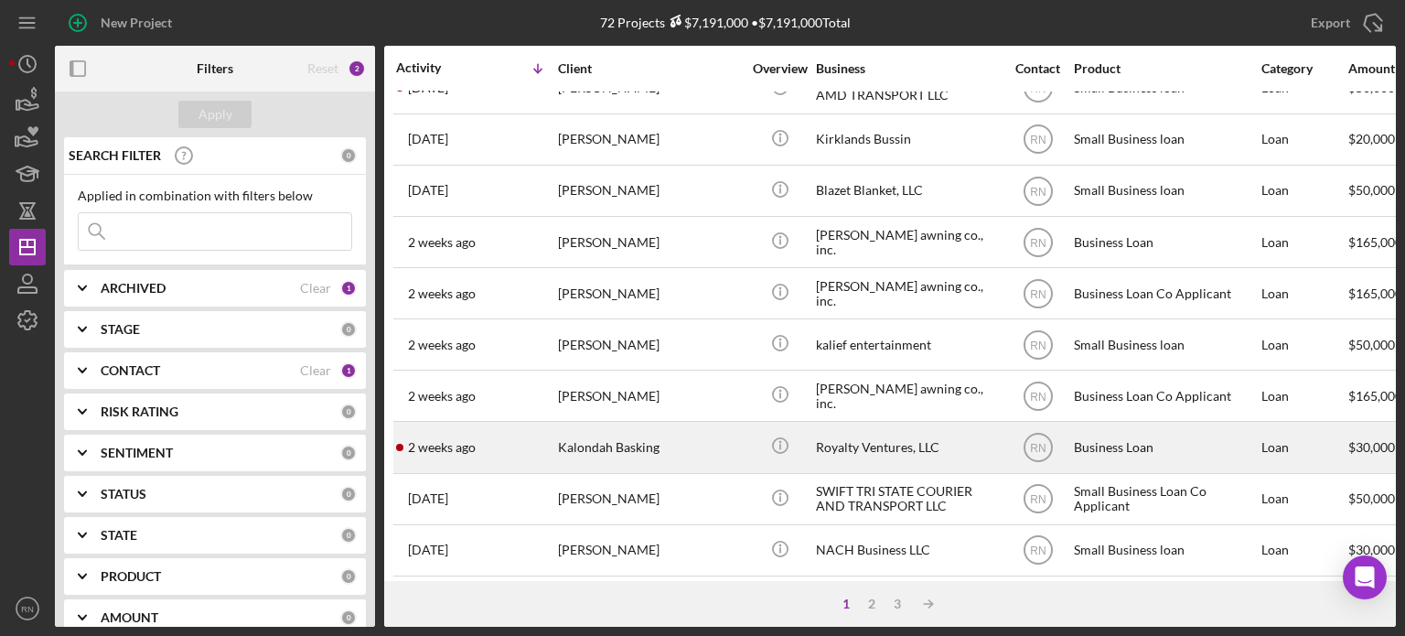
click at [623, 451] on div "Kalondah Basking" at bounding box center [649, 447] width 183 height 48
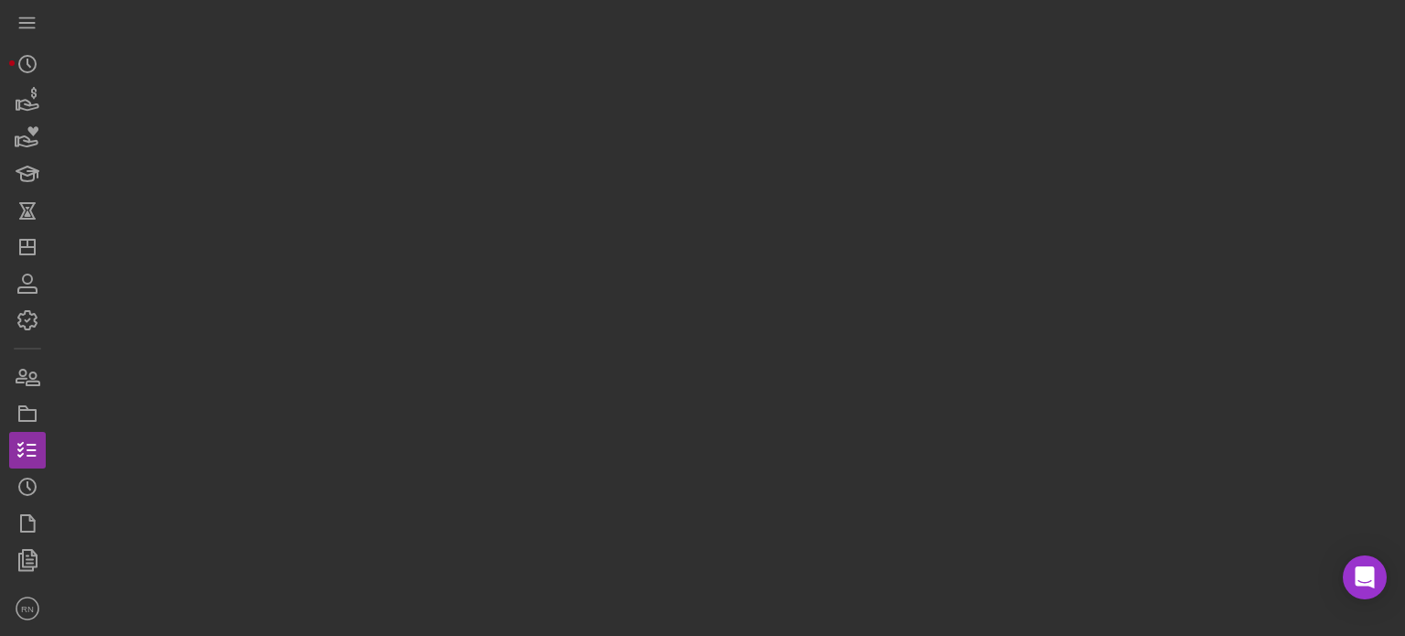
click at [623, 451] on div at bounding box center [725, 313] width 1341 height 627
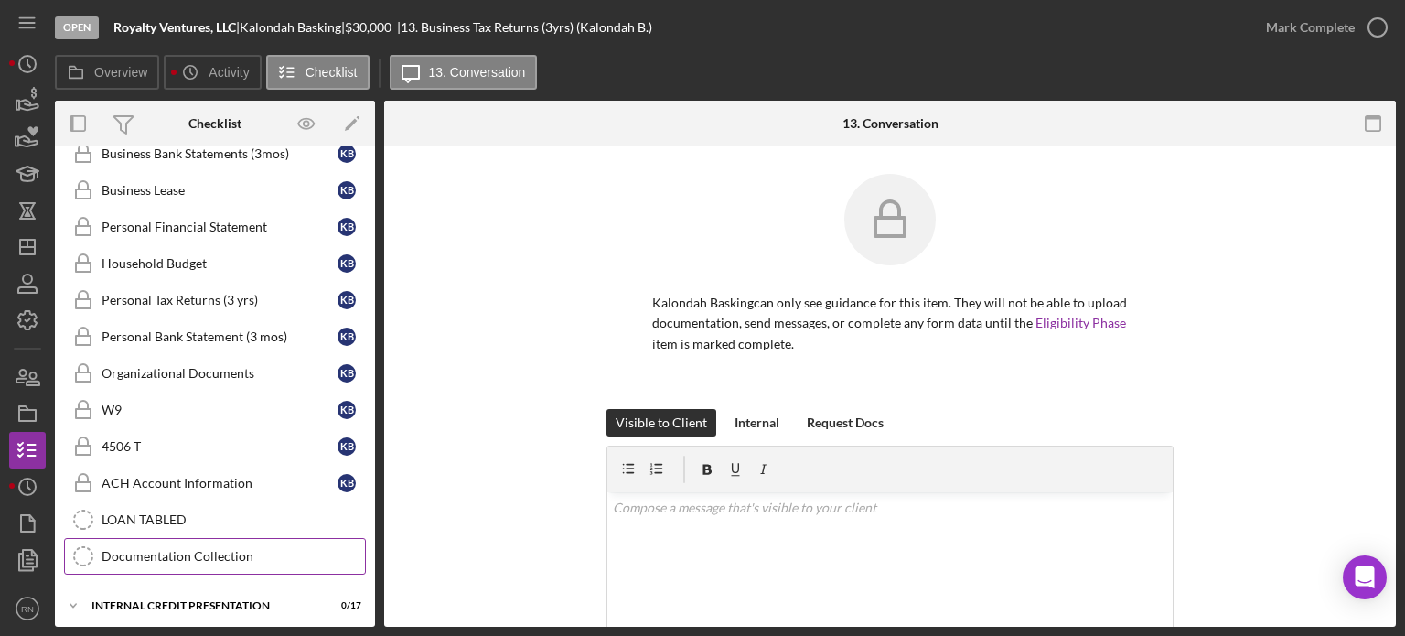
scroll to position [282, 0]
click at [164, 605] on div "Icon/Expander Internal Credit Presentation 0 / 17" at bounding box center [215, 605] width 320 height 37
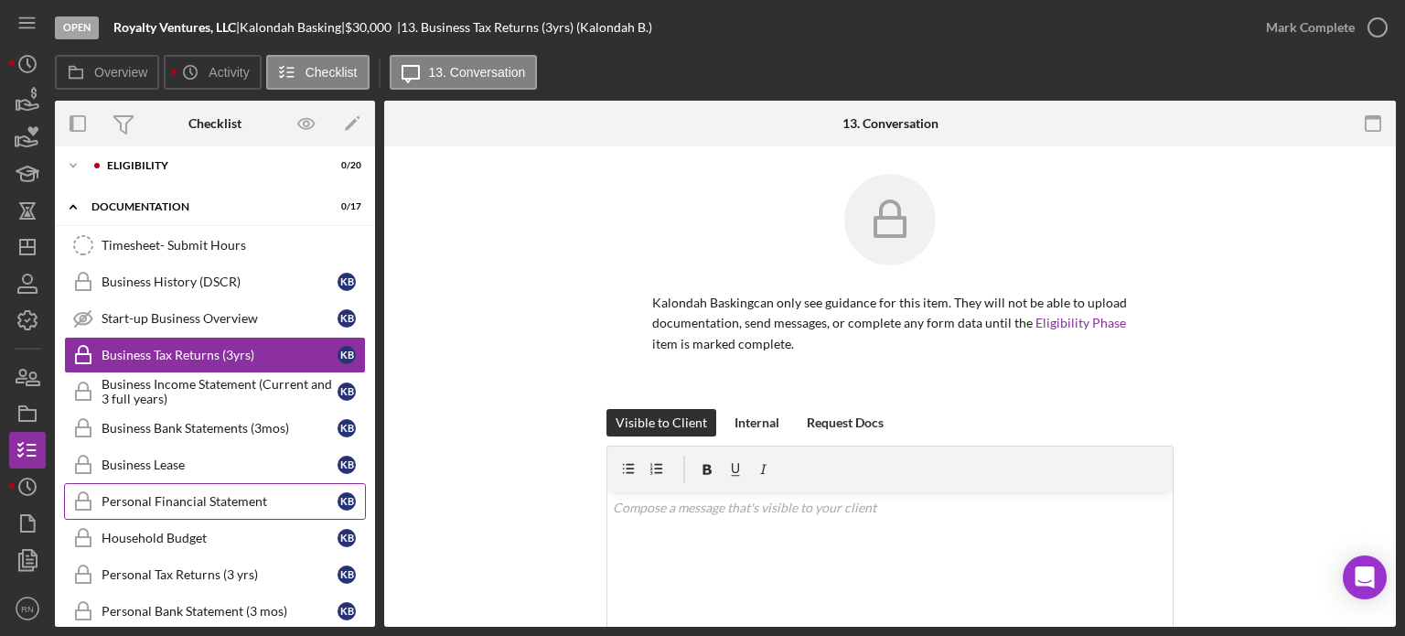
scroll to position [0, 0]
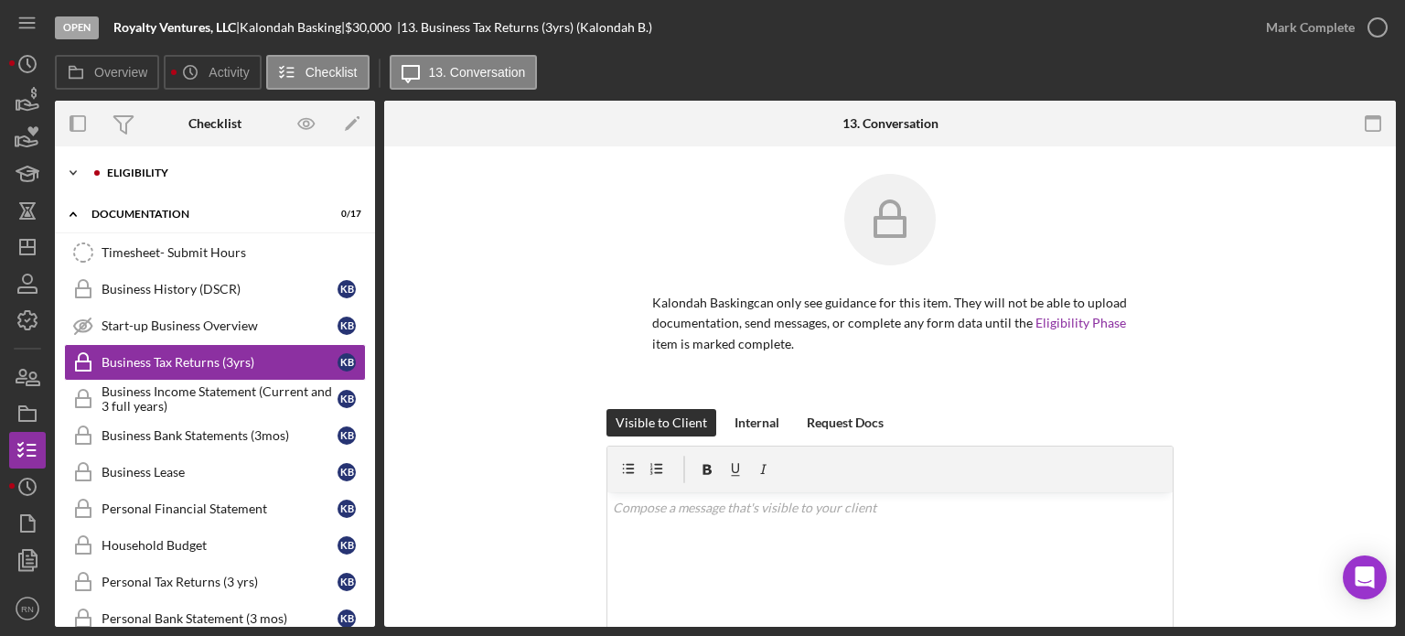
click at [164, 166] on div "Icon/Expander Eligibility 0 / 20" at bounding box center [215, 173] width 320 height 37
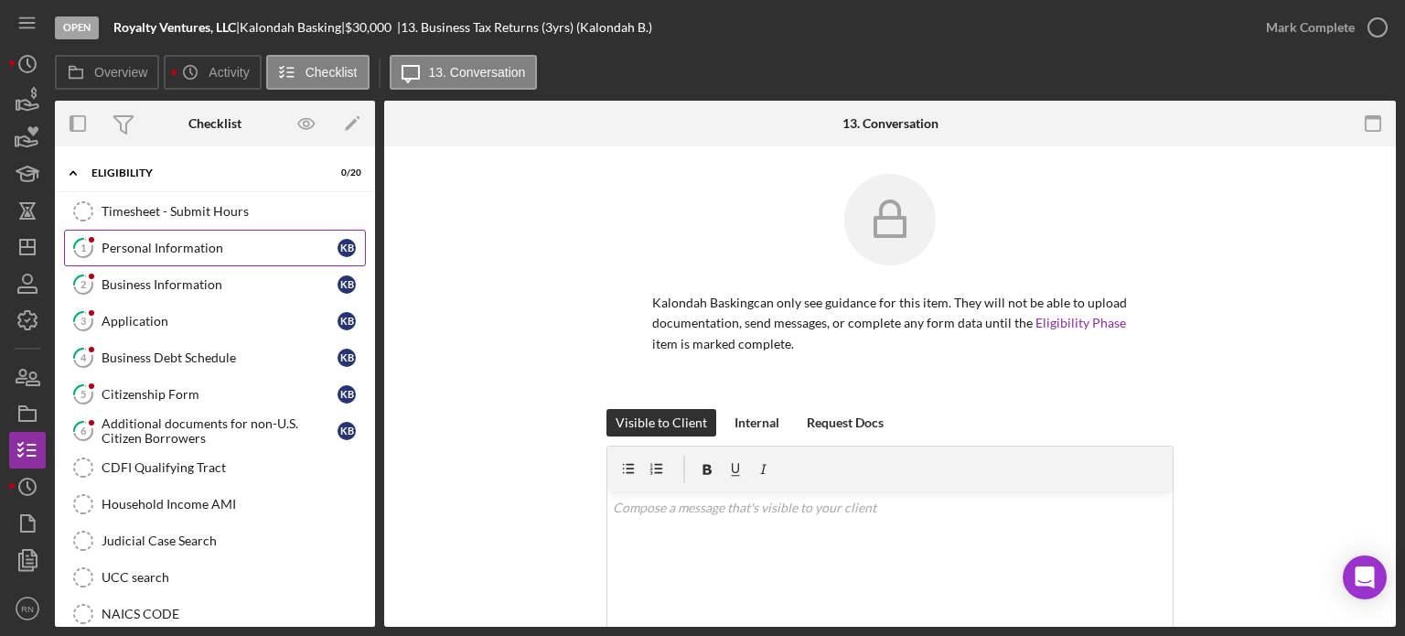
click at [211, 244] on div "Personal Information" at bounding box center [220, 248] width 236 height 15
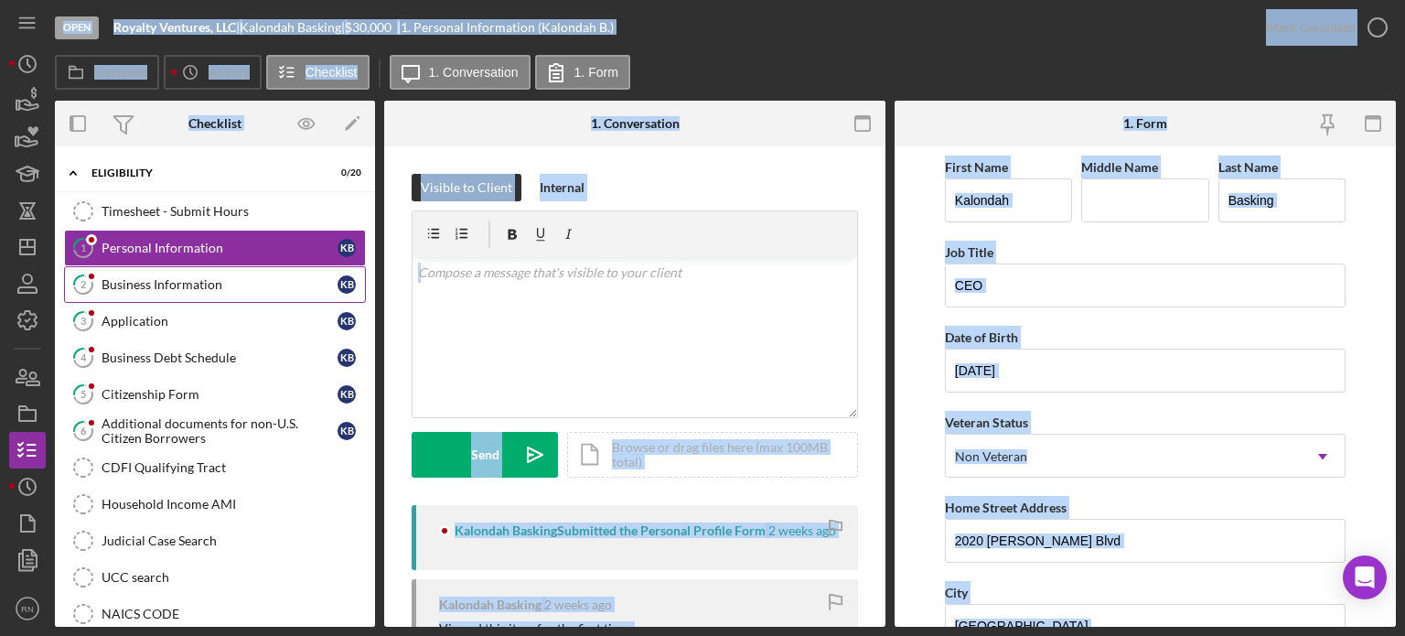
click at [249, 284] on div "Business Information" at bounding box center [220, 284] width 236 height 15
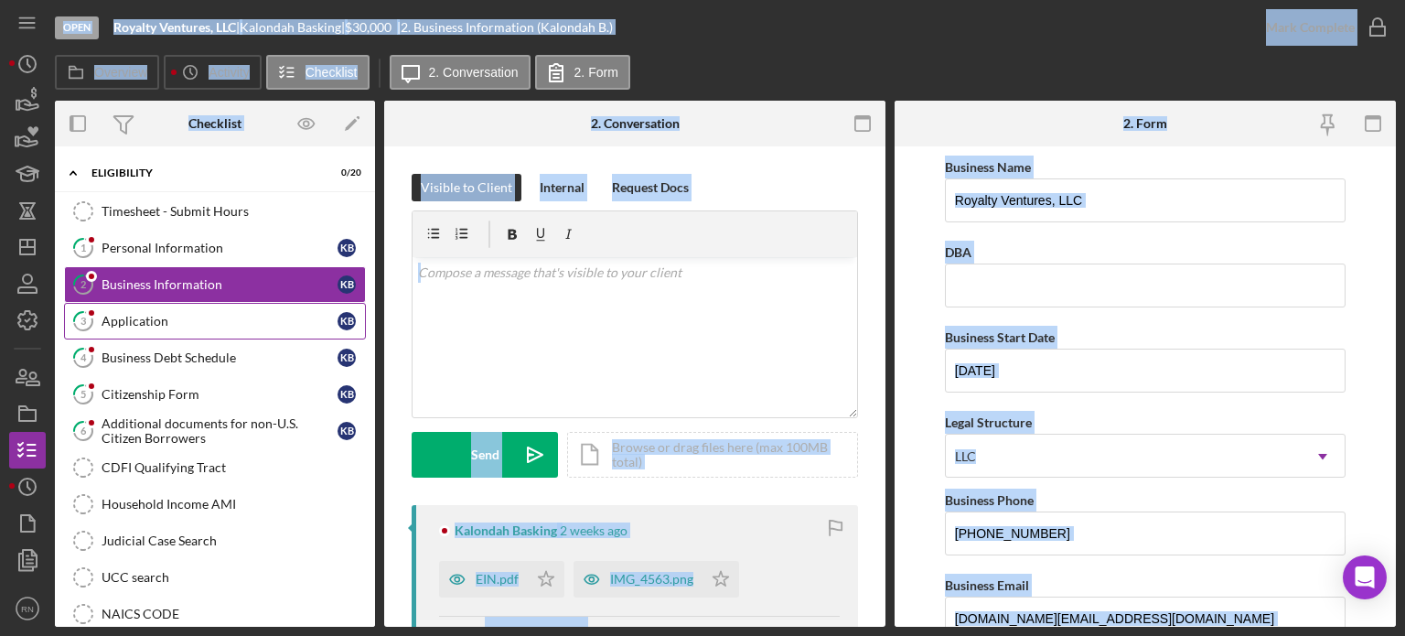
click at [231, 323] on div "Application" at bounding box center [220, 321] width 236 height 15
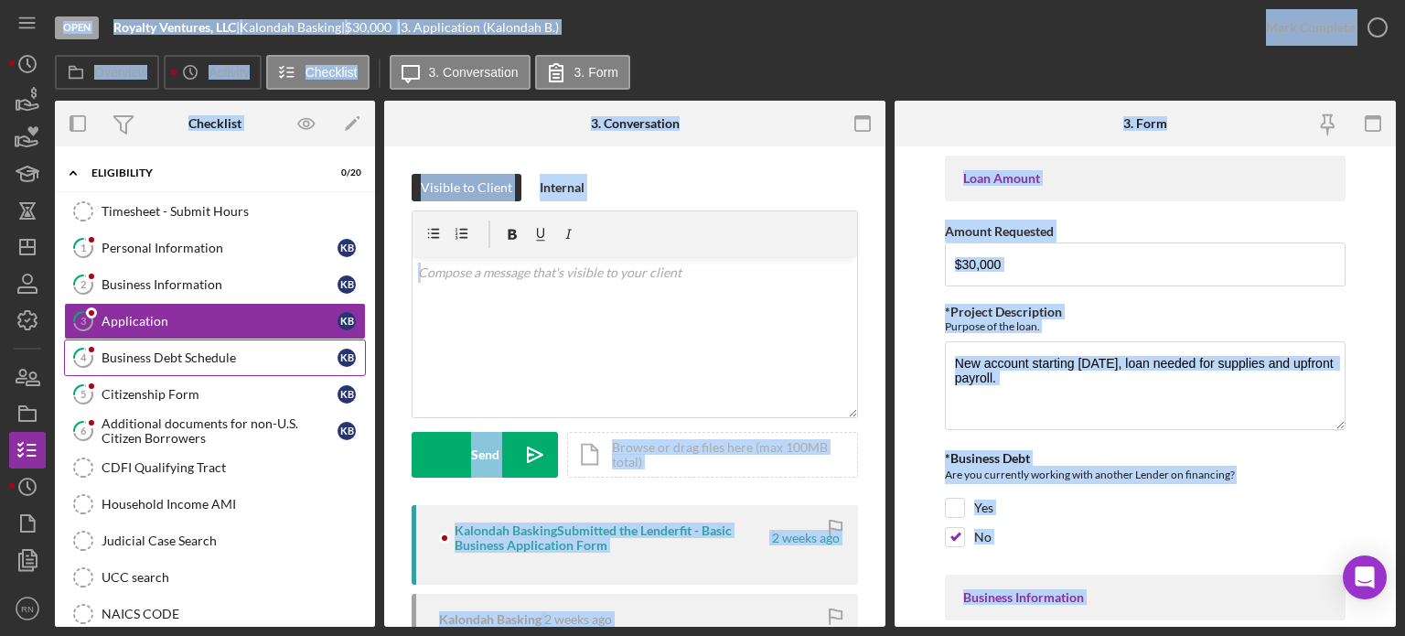
click at [213, 354] on div "Business Debt Schedule" at bounding box center [220, 357] width 236 height 15
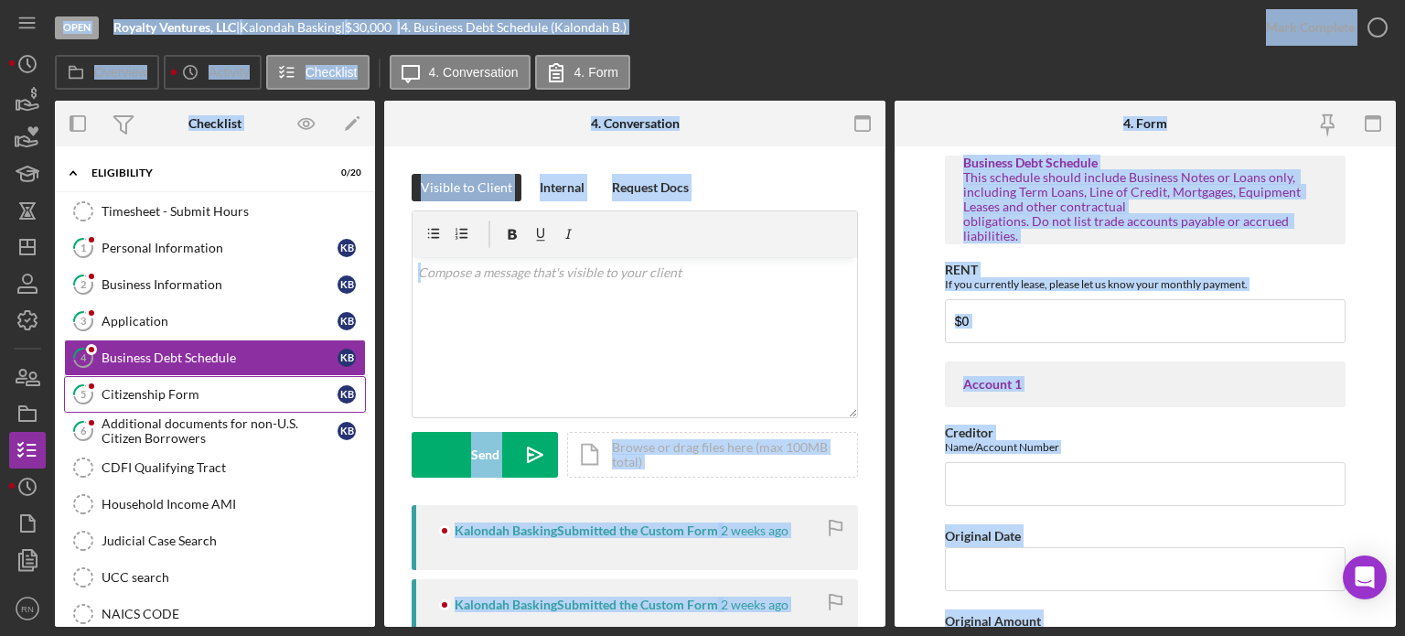
click at [190, 391] on div "Citizenship Form" at bounding box center [220, 394] width 236 height 15
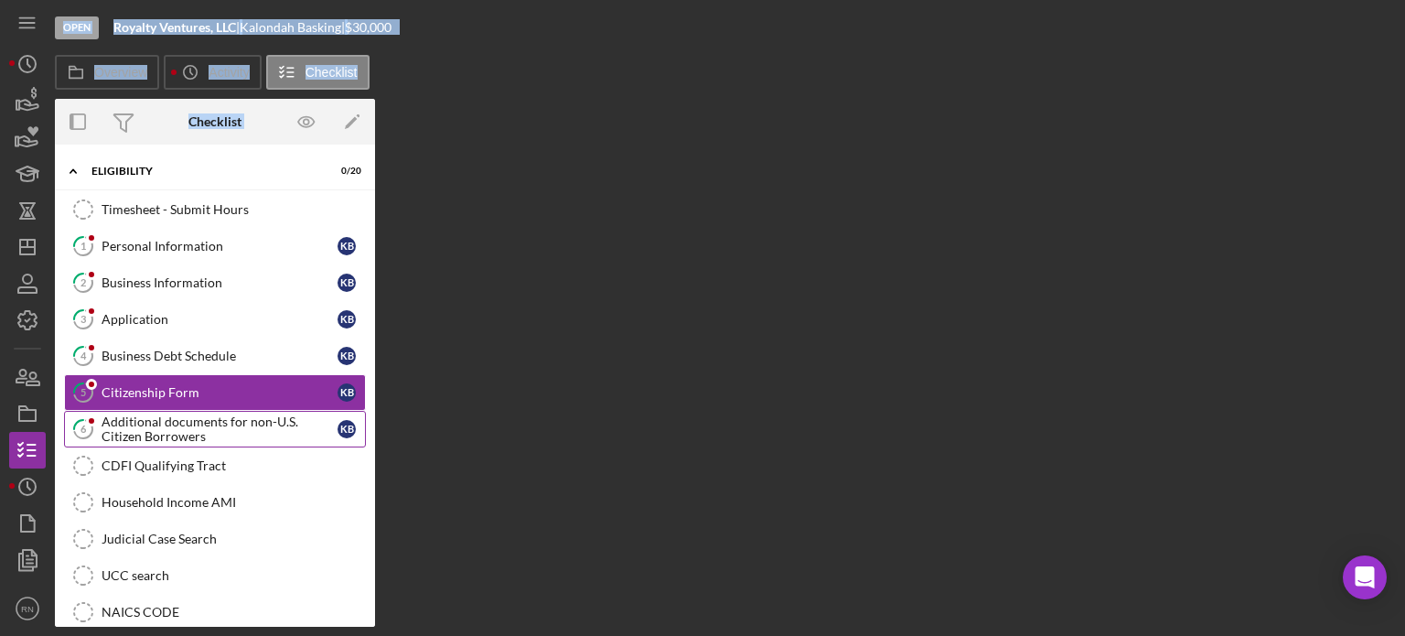
click at [188, 423] on div "Additional documents for non-U.S. Citizen Borrowers" at bounding box center [220, 428] width 236 height 29
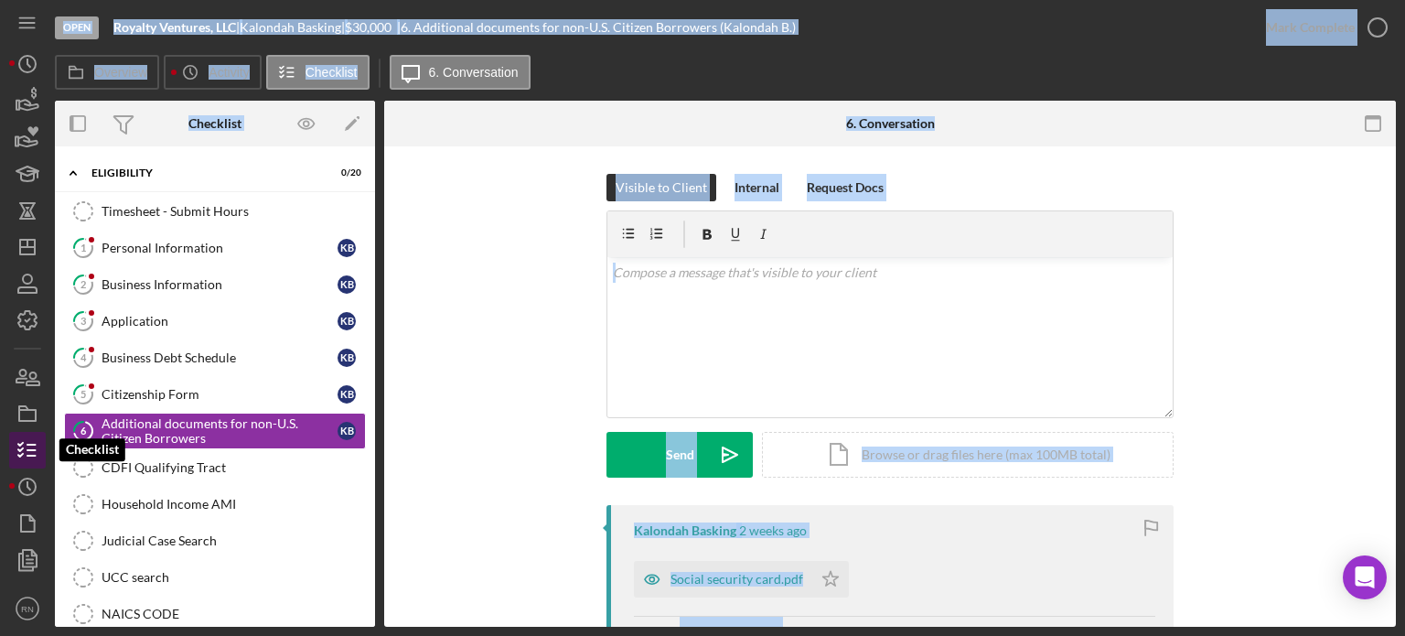
click at [35, 448] on icon "button" at bounding box center [28, 450] width 46 height 46
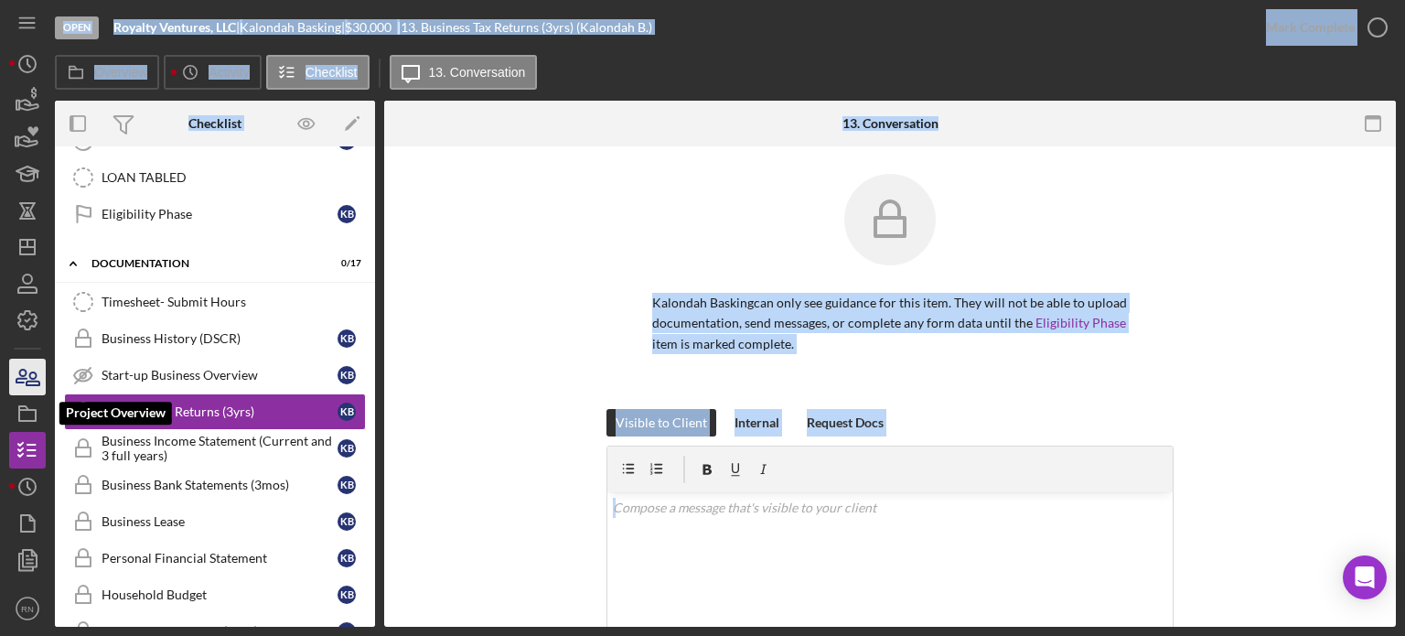
scroll to position [707, 0]
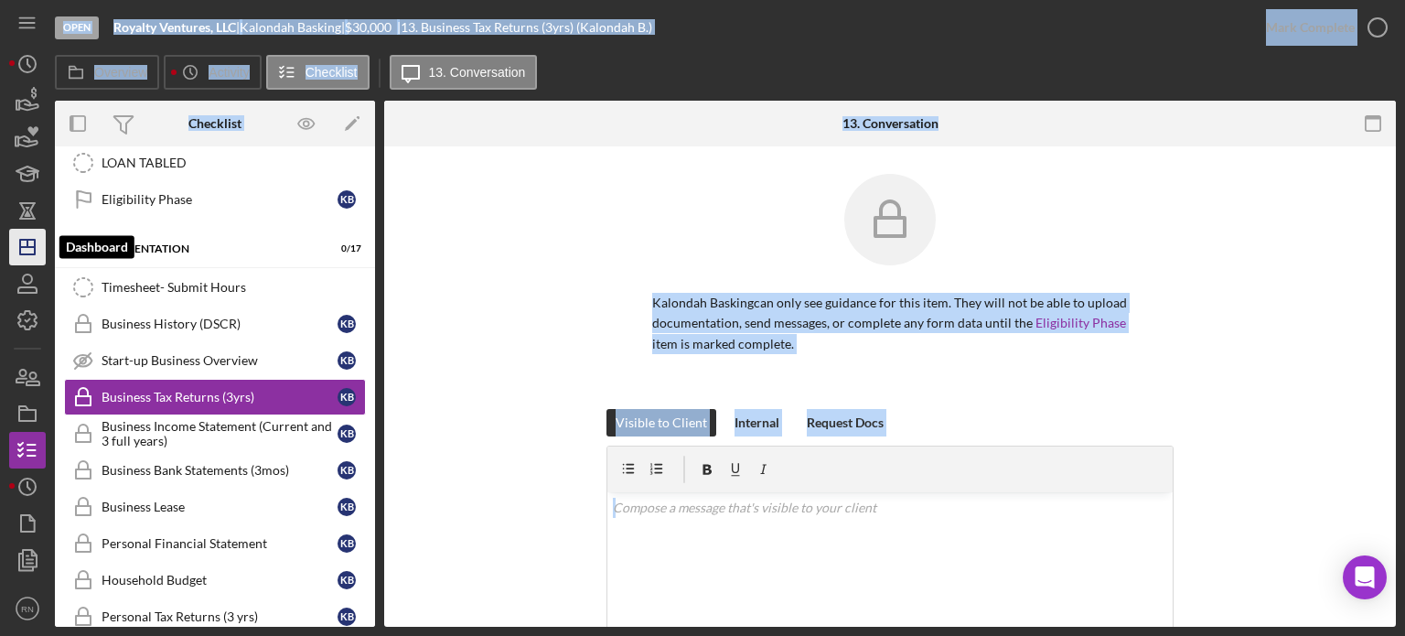
click at [11, 252] on icon "Icon/Dashboard" at bounding box center [28, 247] width 46 height 46
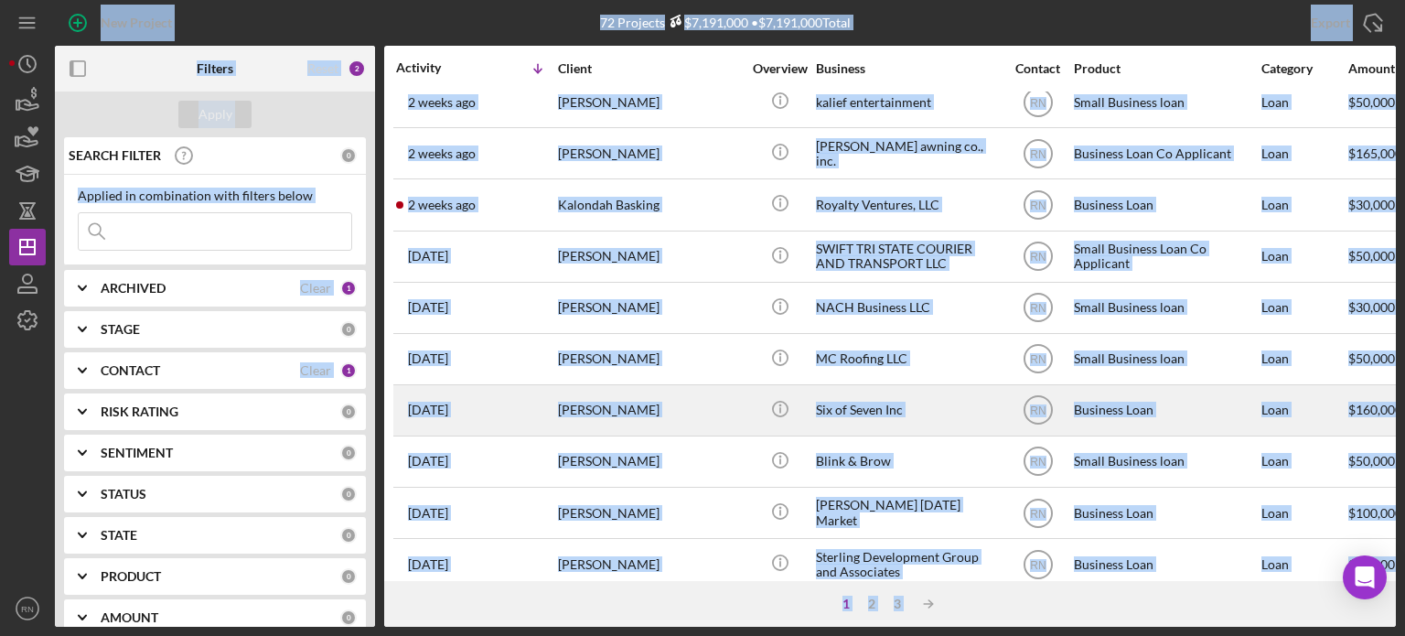
scroll to position [457, 0]
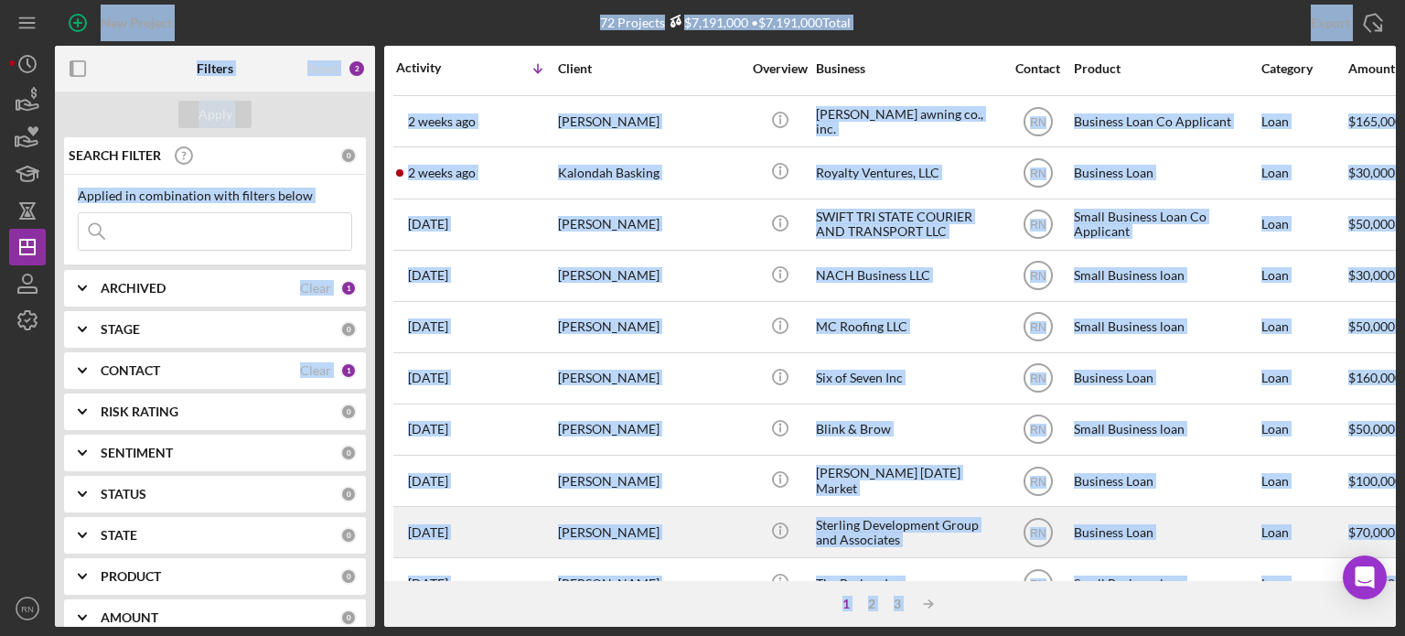
click at [509, 520] on div "[DATE] [PERSON_NAME]" at bounding box center [476, 532] width 160 height 48
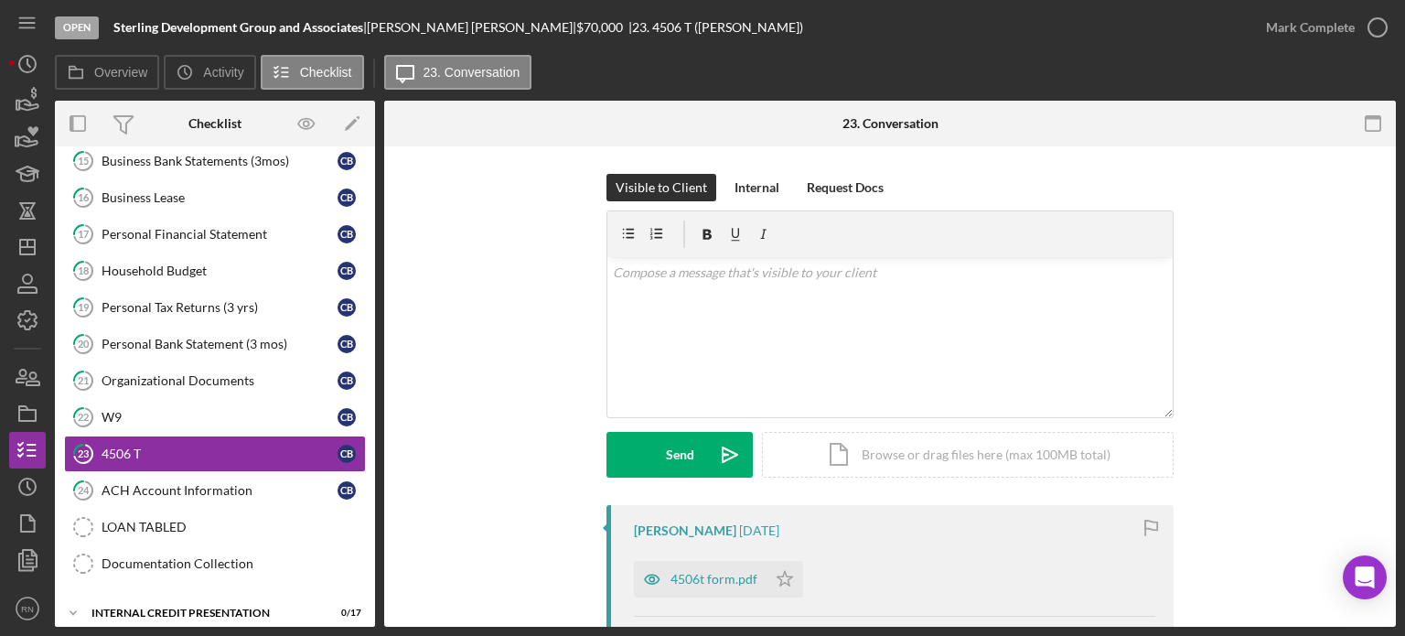
scroll to position [281, 0]
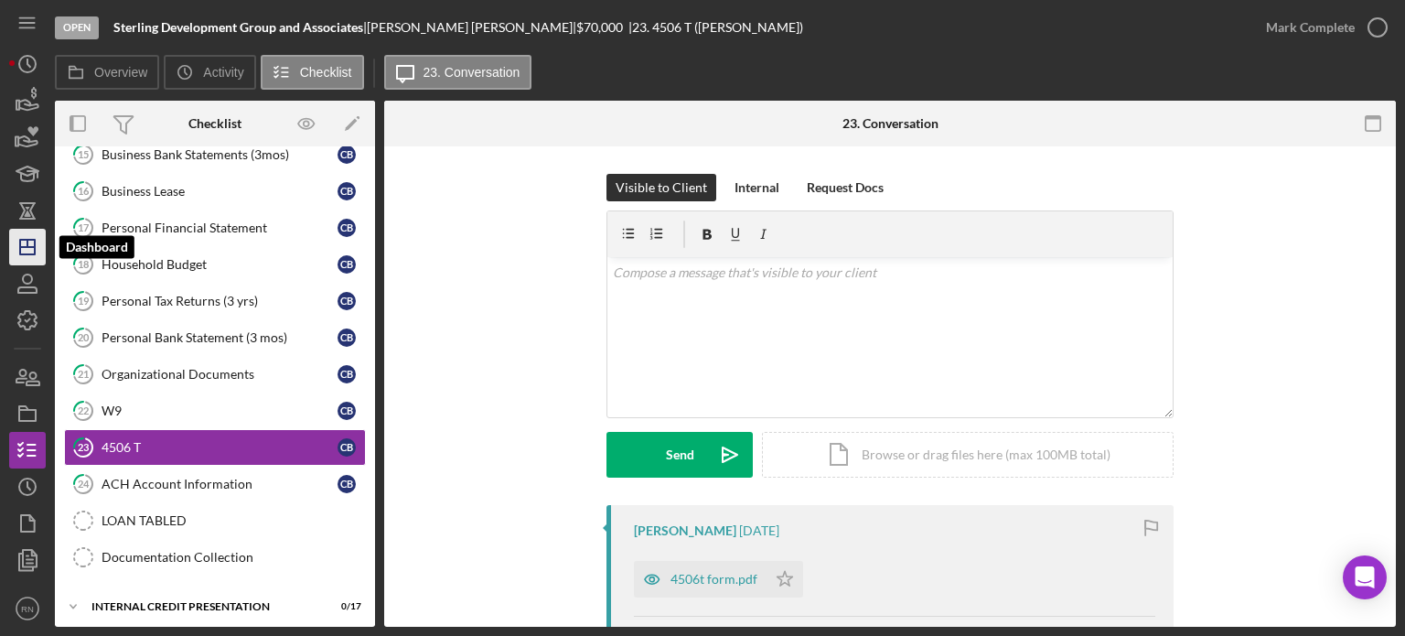
click at [17, 248] on icon "Icon/Dashboard" at bounding box center [28, 247] width 46 height 46
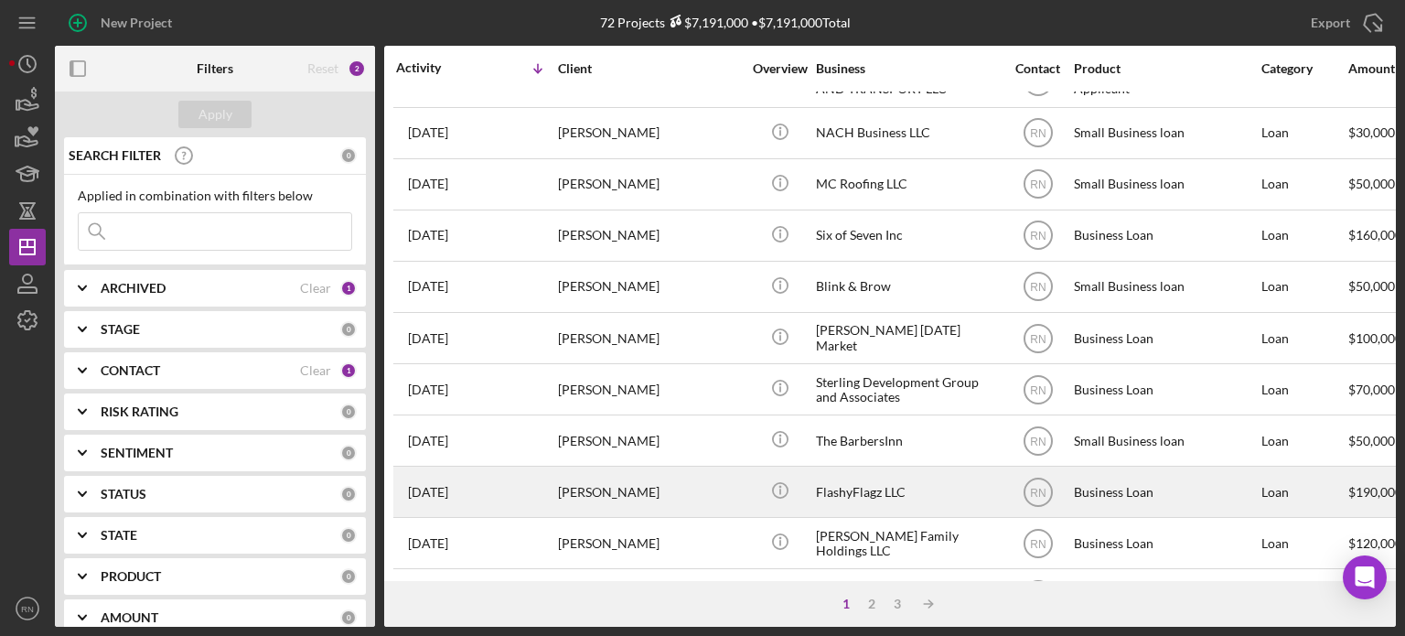
scroll to position [640, 0]
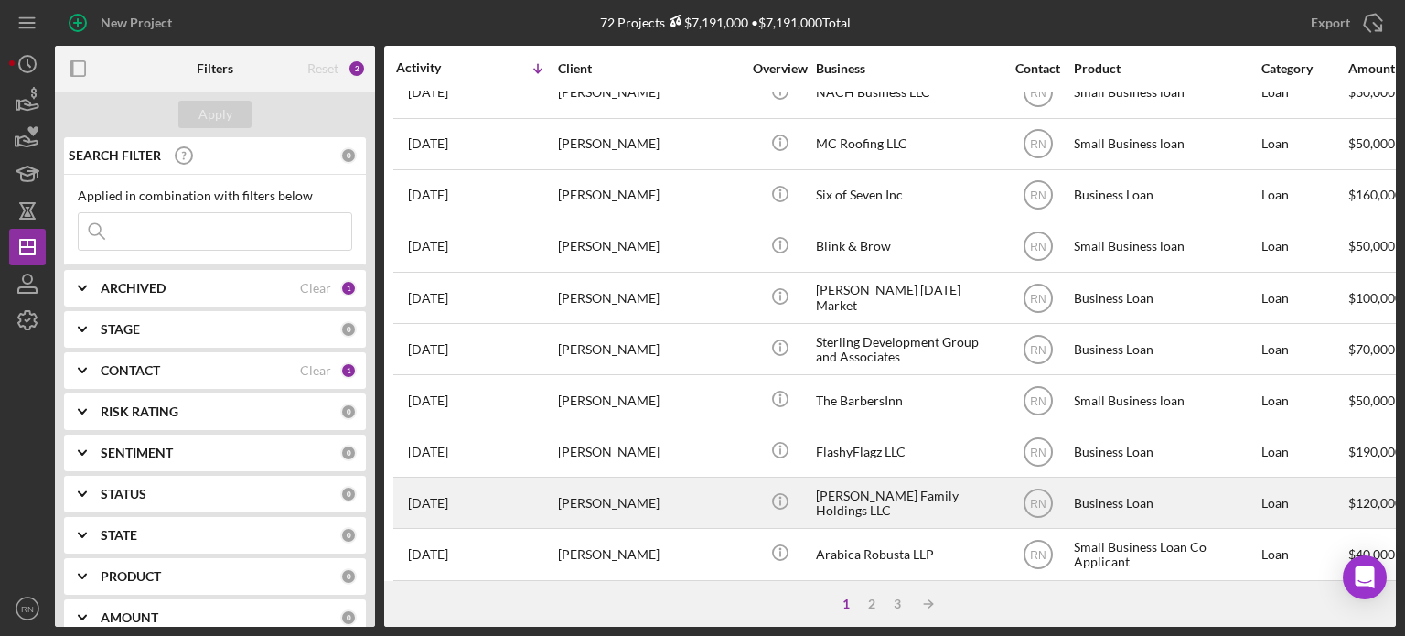
click at [703, 504] on div "[PERSON_NAME]" at bounding box center [649, 502] width 183 height 48
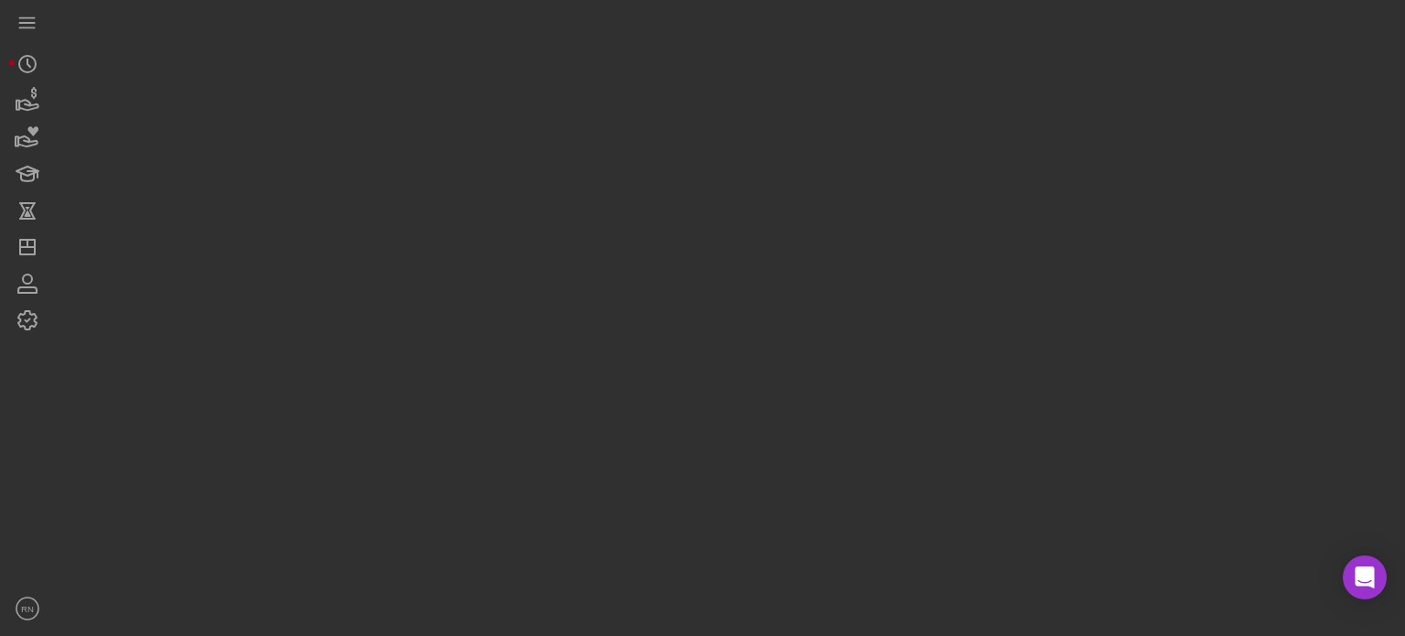
click at [702, 504] on div at bounding box center [725, 313] width 1341 height 627
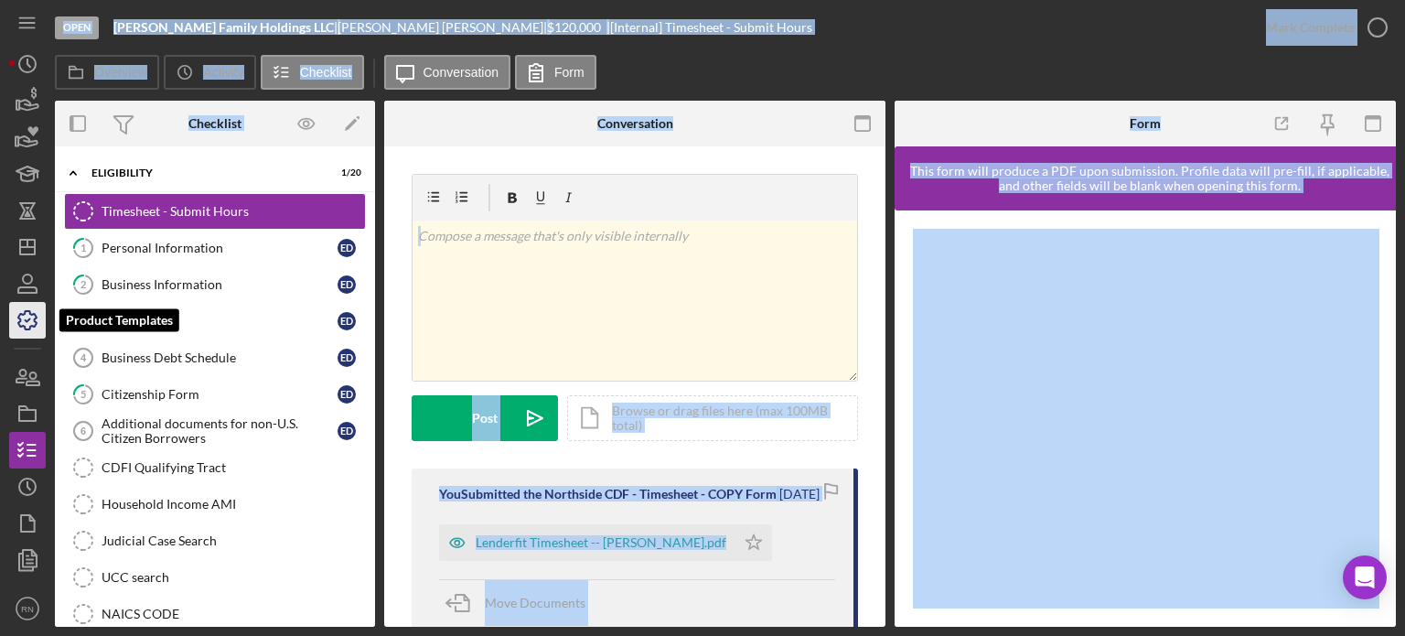
click at [28, 316] on icon "button" at bounding box center [28, 320] width 46 height 46
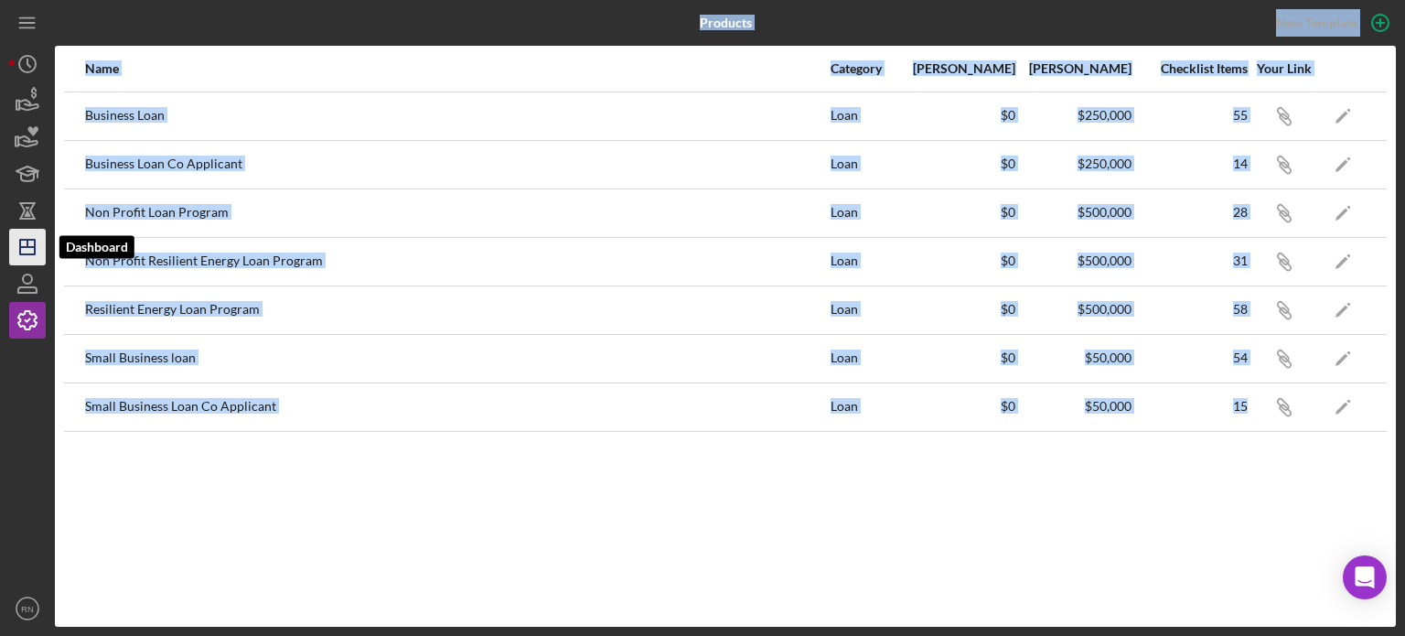
click at [30, 237] on icon "Icon/Dashboard" at bounding box center [28, 247] width 46 height 46
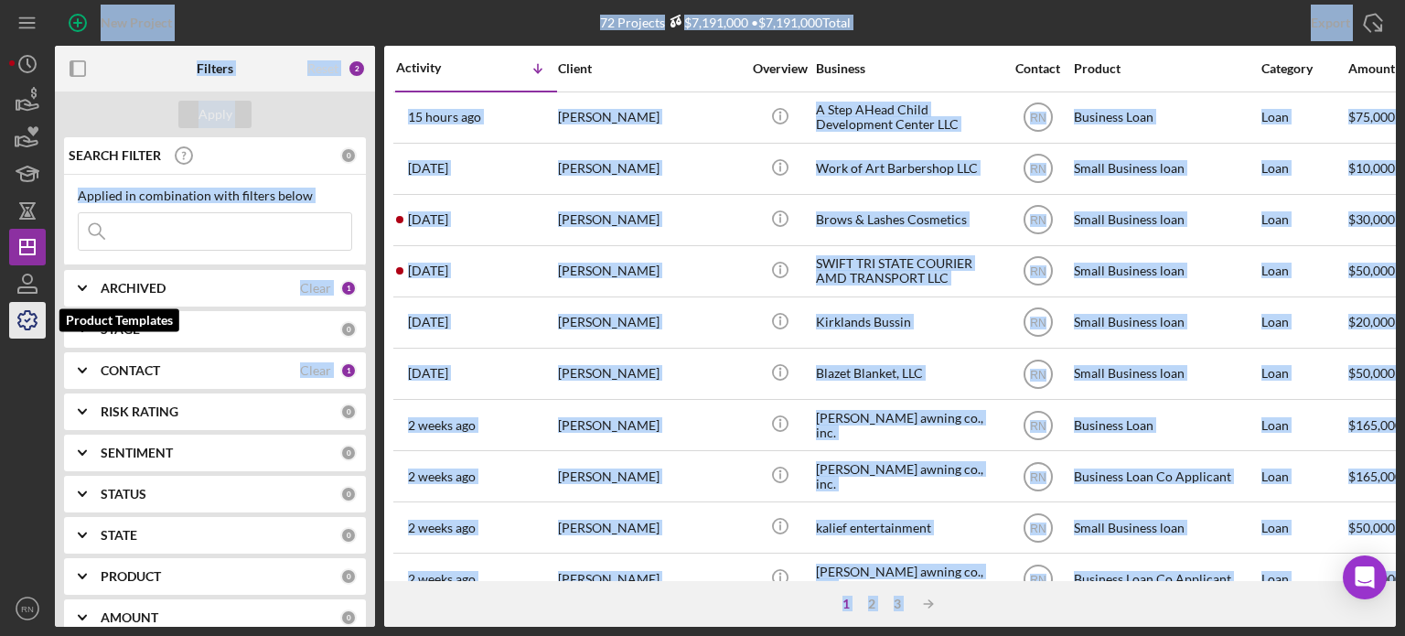
click at [29, 321] on icon "button" at bounding box center [28, 320] width 46 height 46
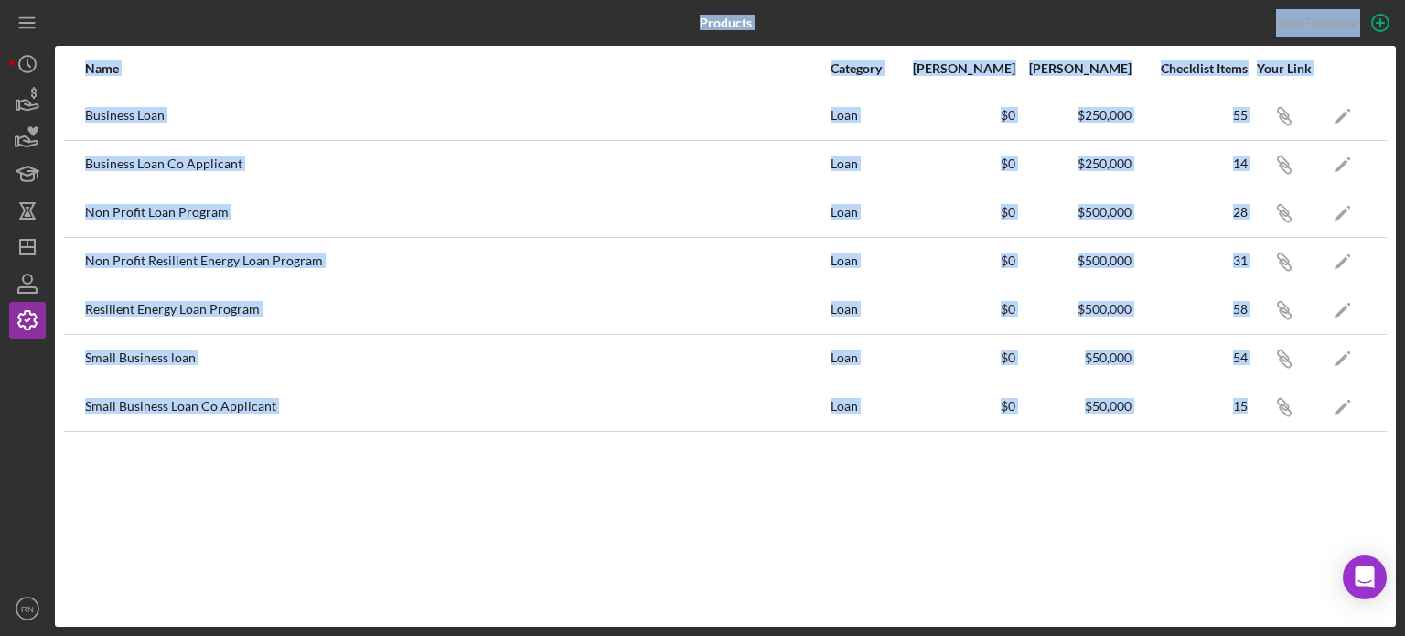
click at [543, 299] on div "Resilient Energy Loan Program" at bounding box center [457, 310] width 744 height 46
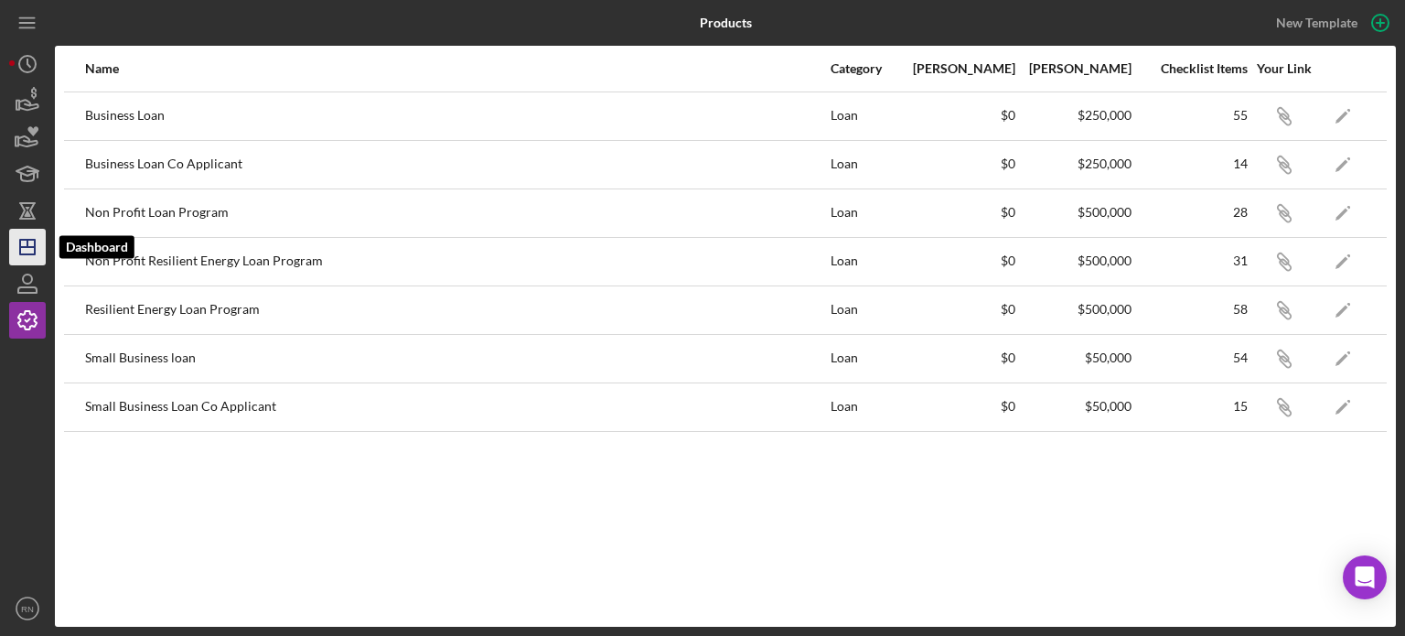
click at [27, 240] on line "button" at bounding box center [27, 243] width 0 height 7
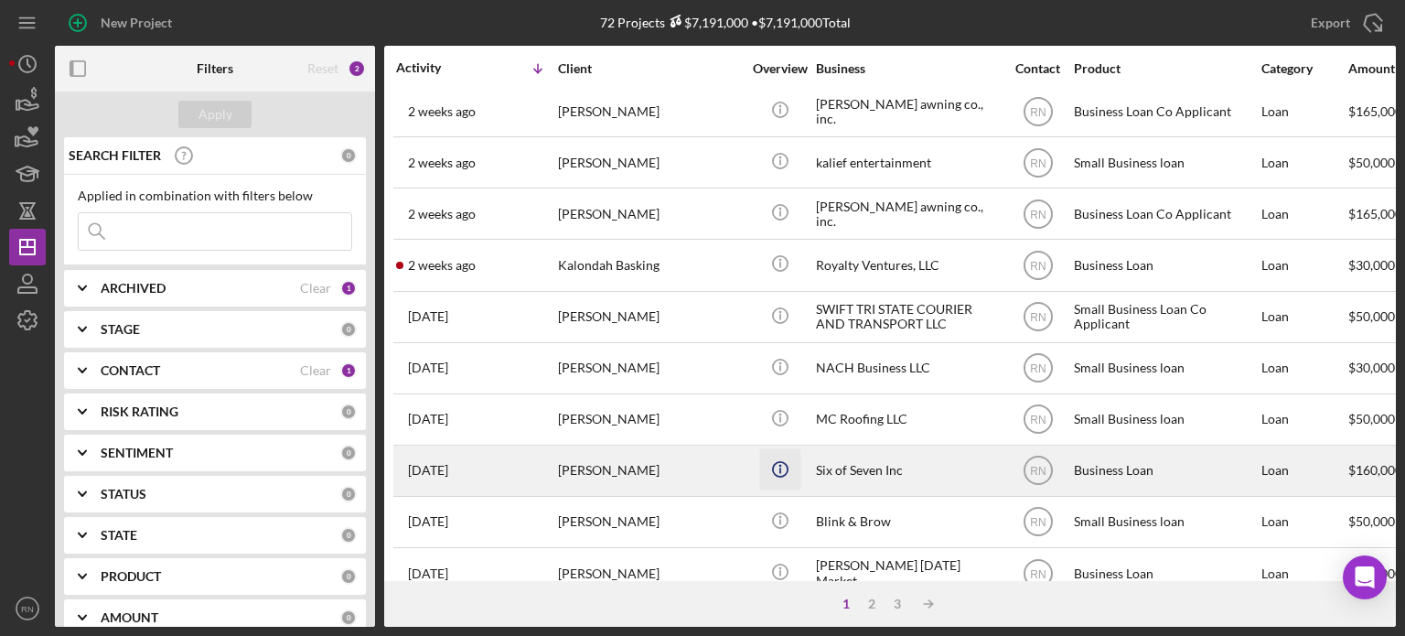
scroll to position [366, 0]
click at [651, 467] on div "[PERSON_NAME]" at bounding box center [649, 469] width 183 height 48
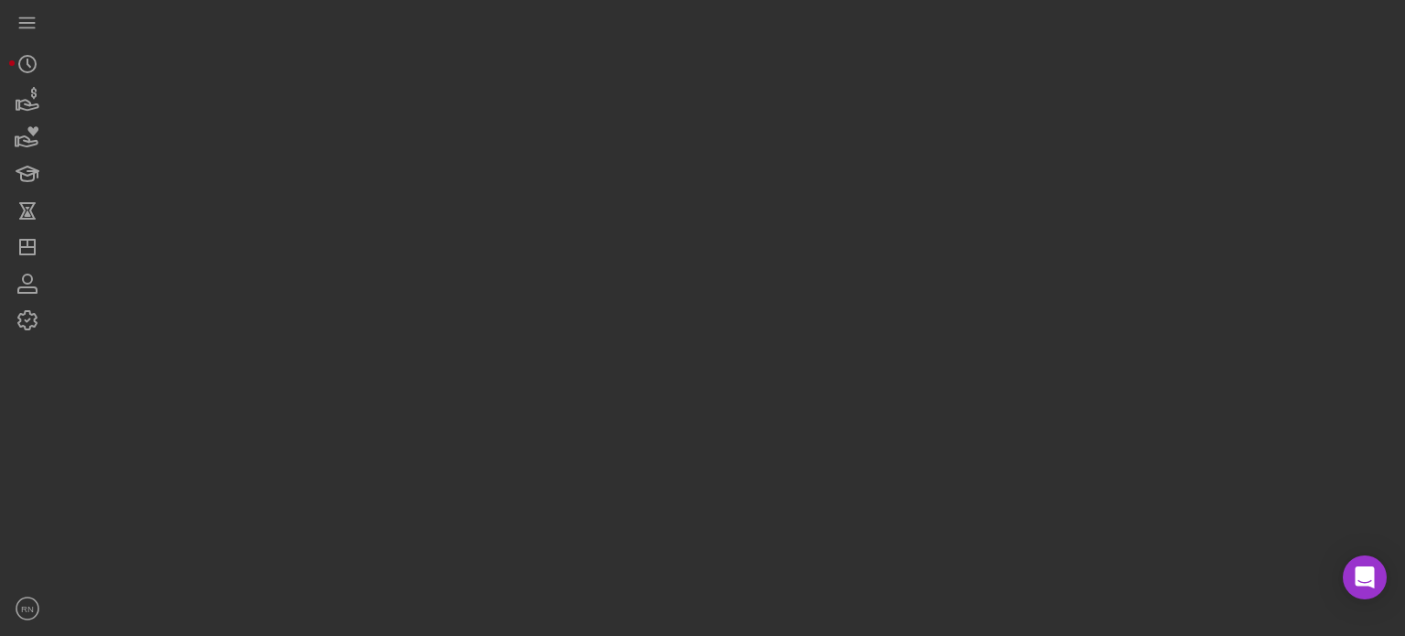
click at [651, 467] on div at bounding box center [725, 313] width 1341 height 627
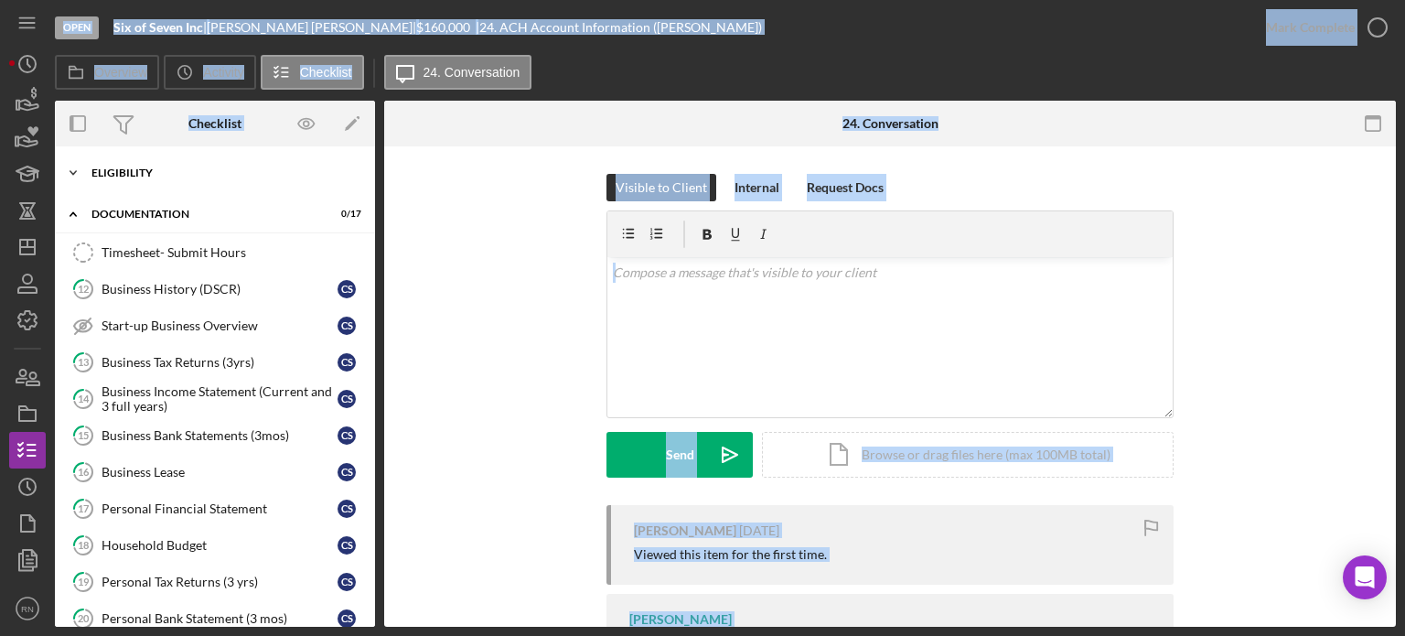
click at [161, 167] on div "Eligibility" at bounding box center [221, 172] width 261 height 11
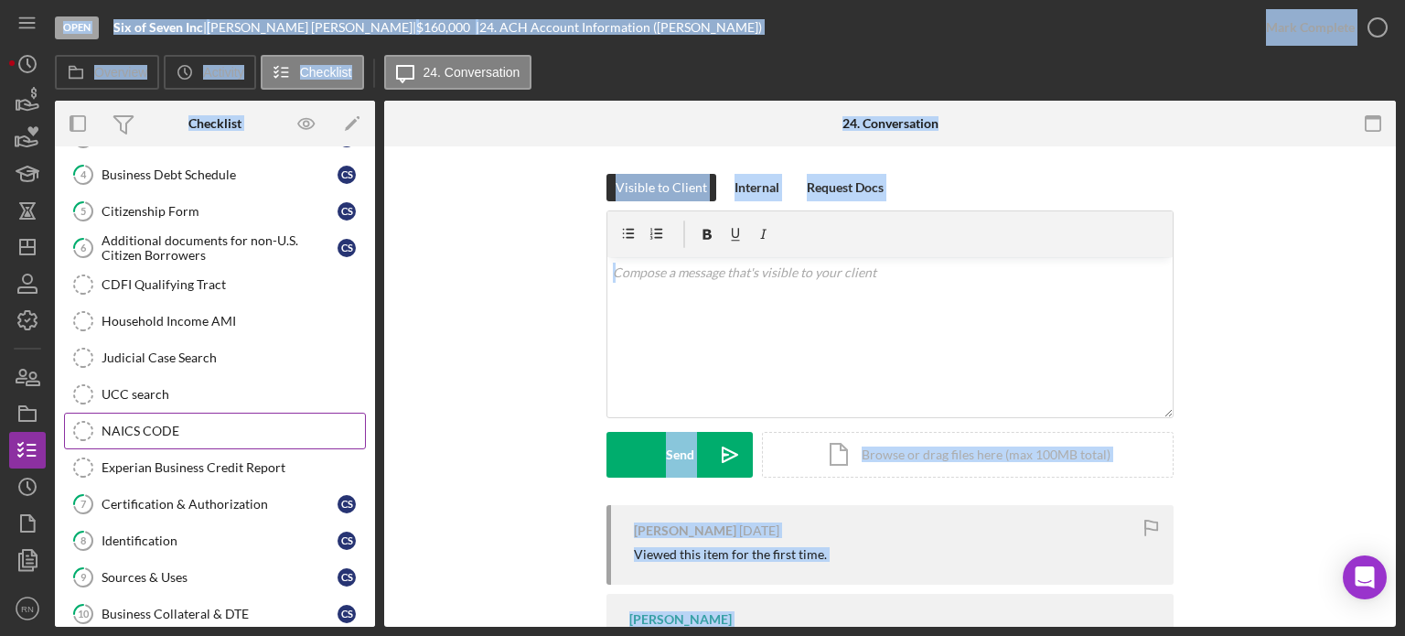
scroll to position [274, 0]
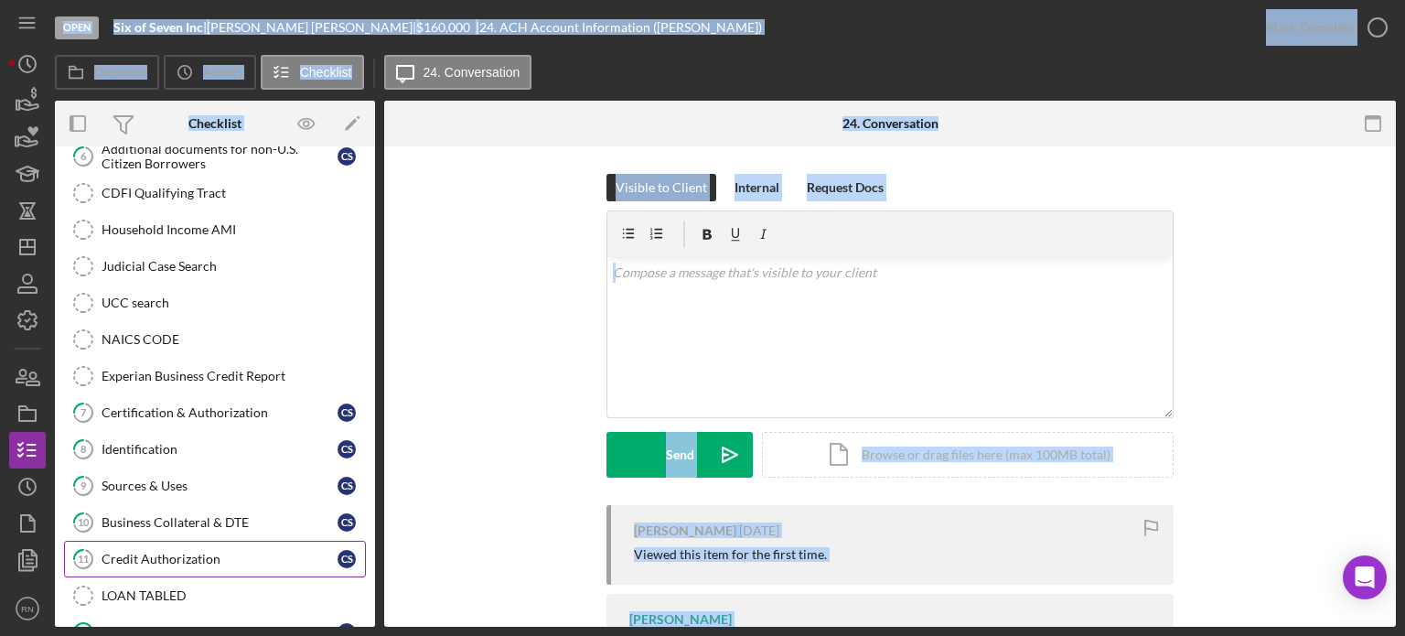
click at [226, 552] on div "Credit Authorization" at bounding box center [220, 559] width 236 height 15
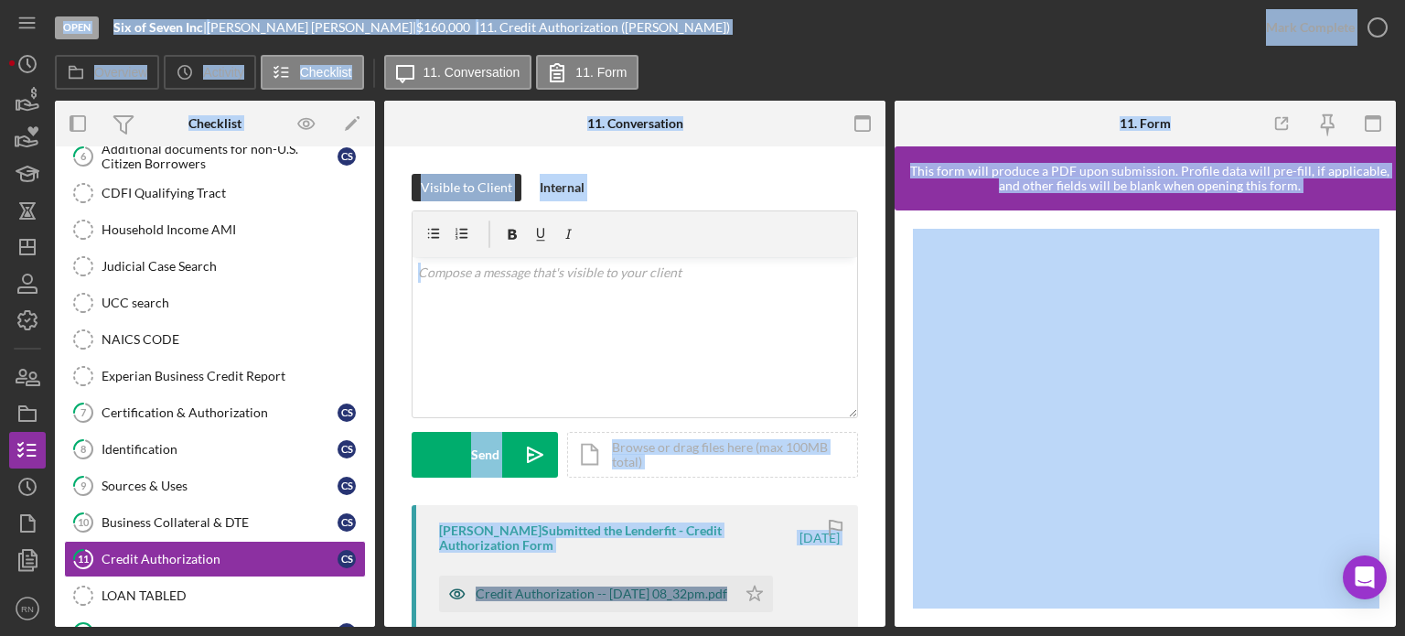
click at [599, 584] on div "Credit Authorization -- [DATE] 08_32pm.pdf" at bounding box center [587, 593] width 297 height 37
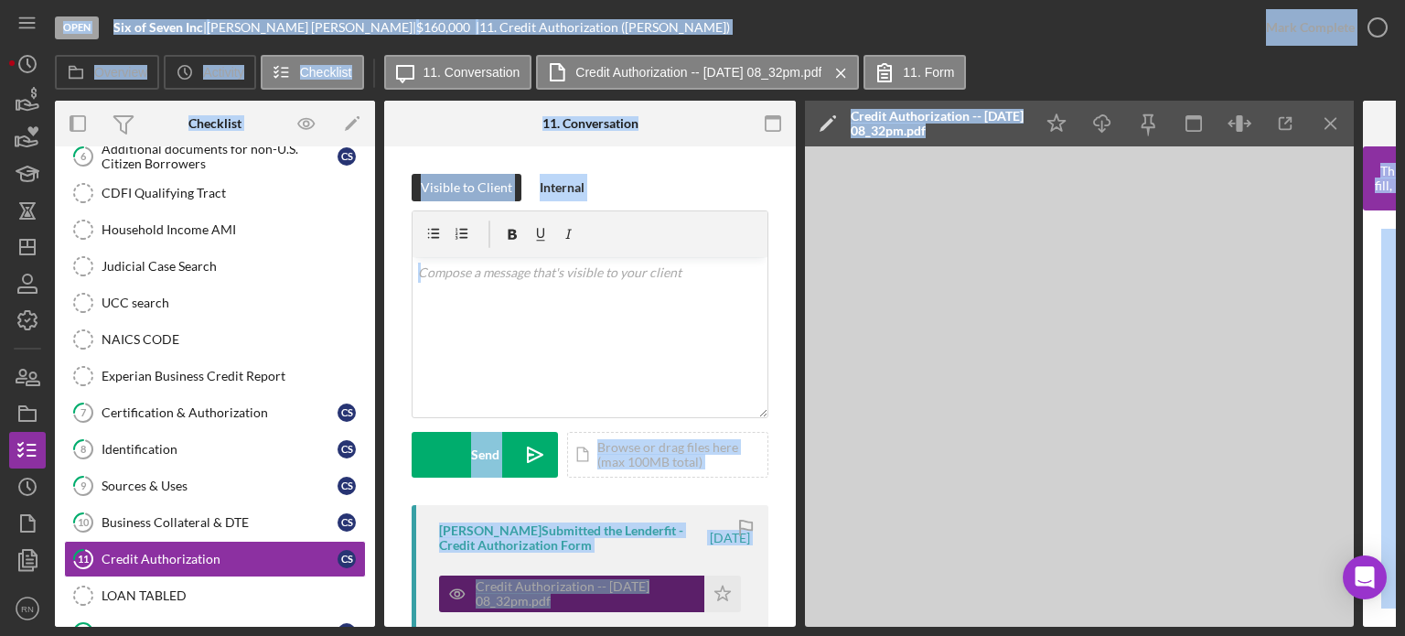
click at [598, 586] on div "Credit Authorization -- [DATE] 08_32pm.pdf" at bounding box center [586, 593] width 220 height 29
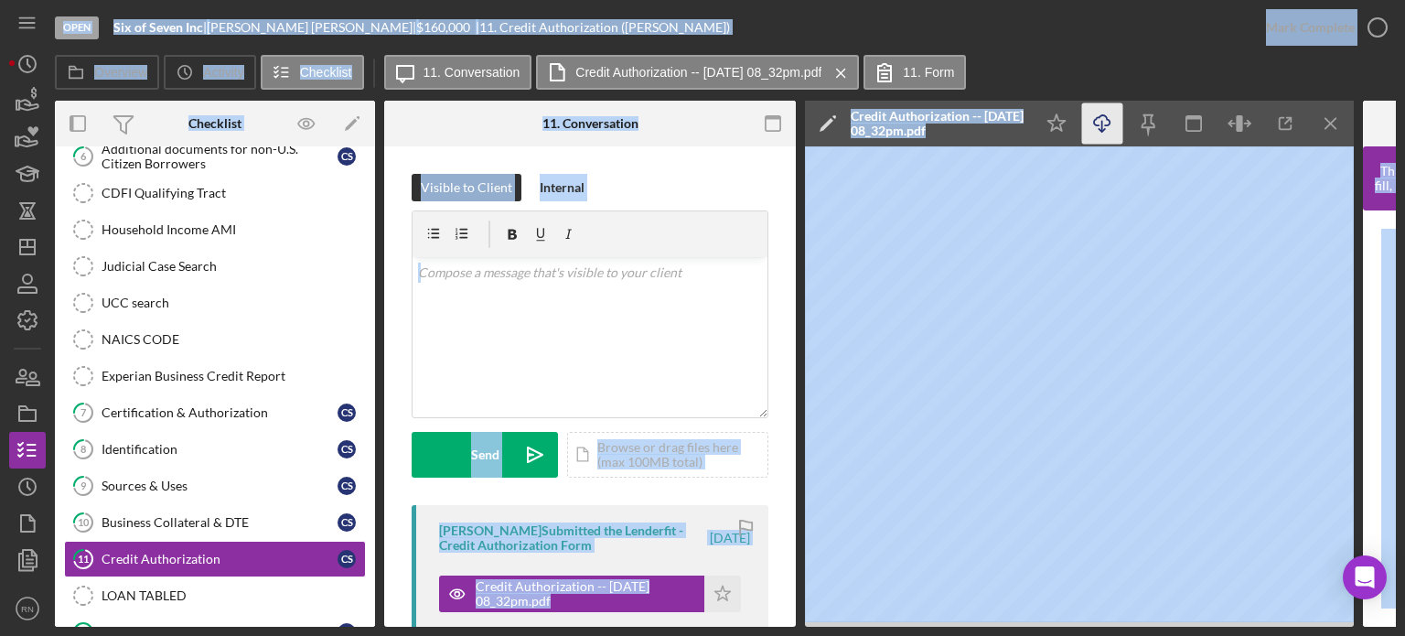
click at [1108, 124] on icon "button" at bounding box center [1102, 120] width 16 height 10
click at [30, 245] on icon "Icon/Dashboard" at bounding box center [28, 247] width 46 height 46
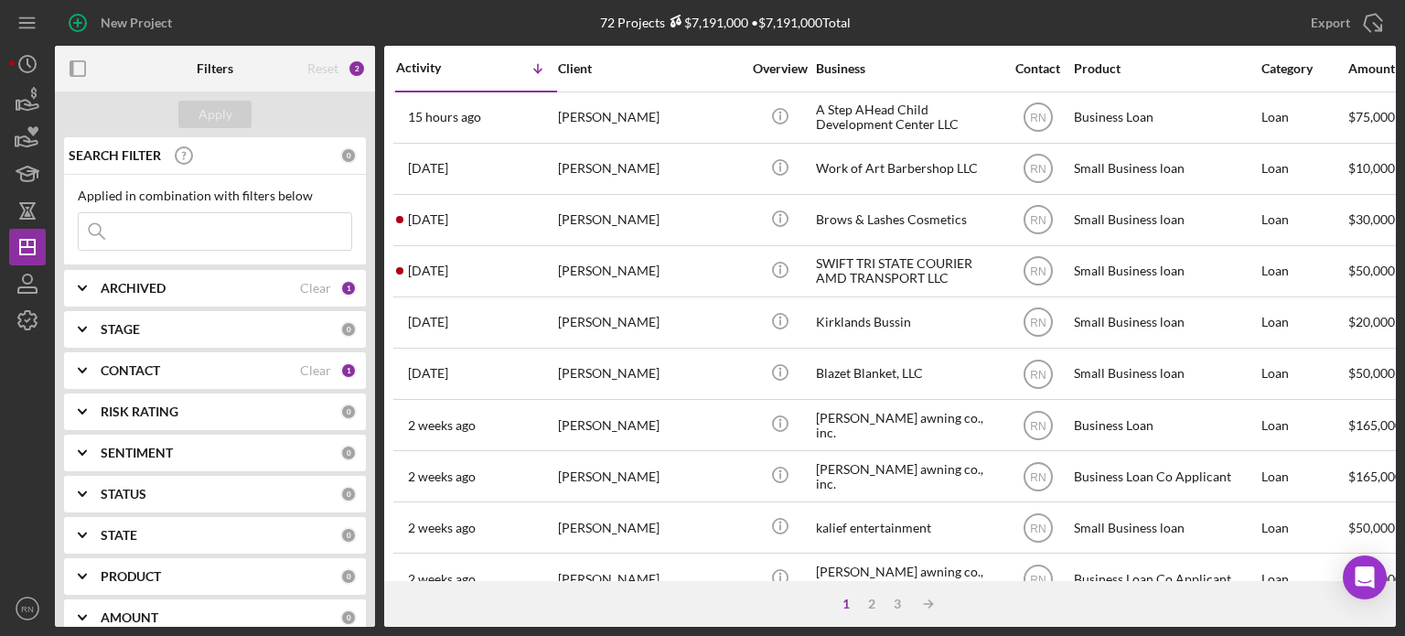
click at [39, 453] on div at bounding box center [27, 464] width 37 height 252
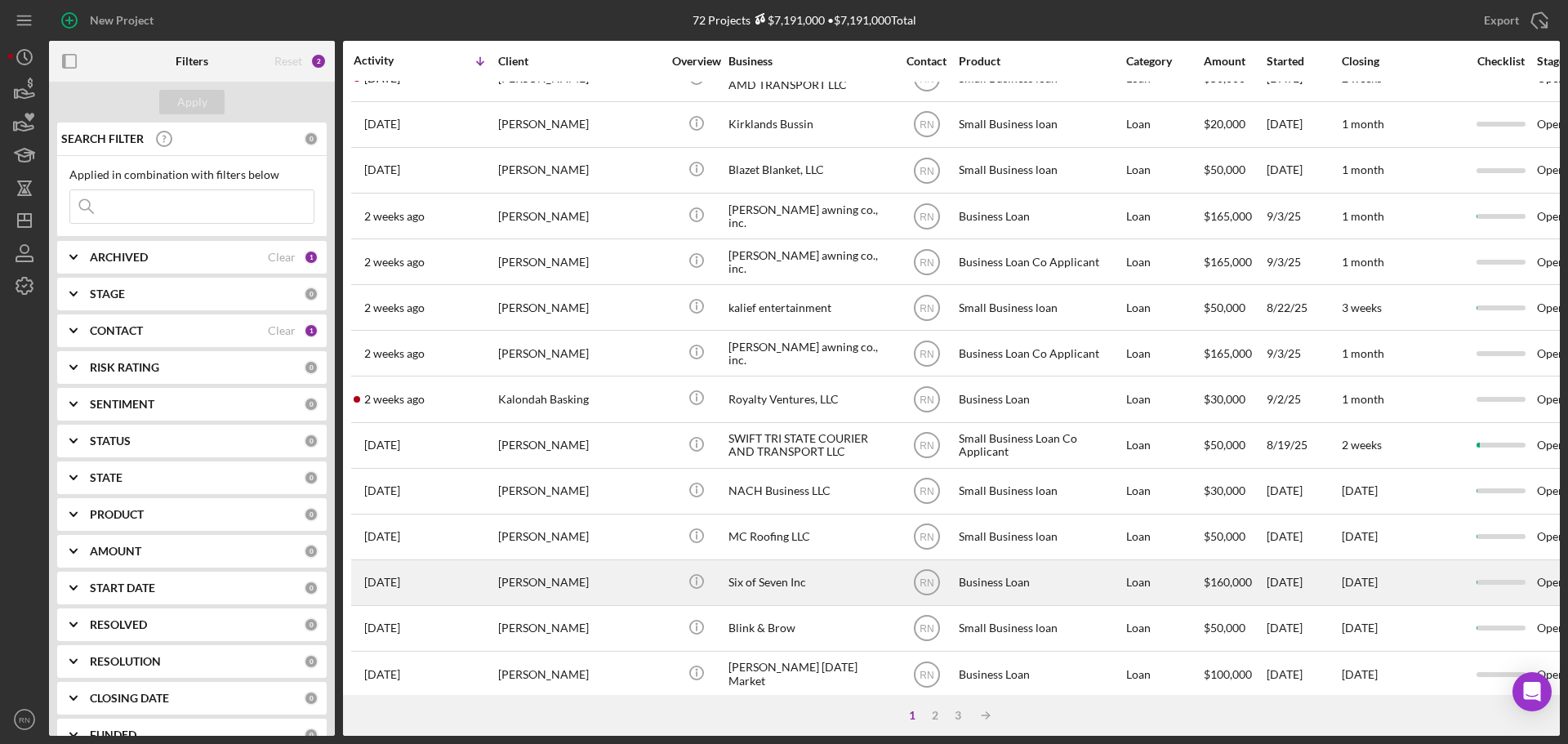
scroll to position [81, 0]
